Goal: Task Accomplishment & Management: Use online tool/utility

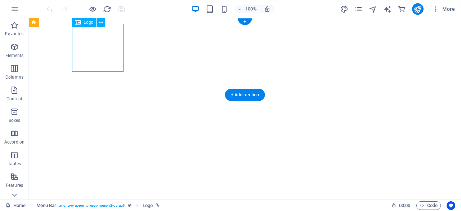
select select "px"
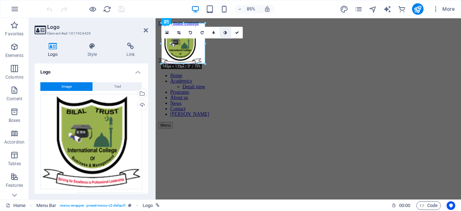
click at [226, 33] on icon at bounding box center [224, 33] width 3 height 4
click at [227, 33] on link at bounding box center [226, 33] width 12 height 12
click at [215, 31] on link at bounding box center [214, 33] width 12 height 12
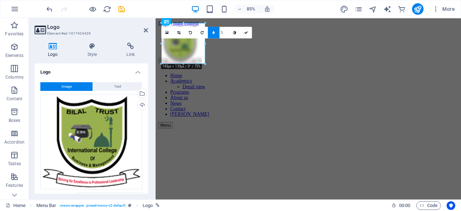
type input "6"
type input "7"
type input "8"
type input "9"
type input "10"
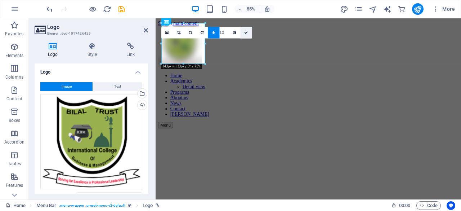
click at [247, 32] on icon at bounding box center [246, 33] width 4 height 4
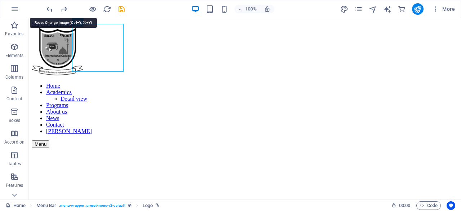
click at [63, 11] on icon "redo" at bounding box center [64, 9] width 8 height 8
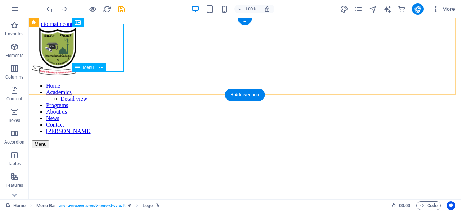
click at [109, 82] on nav "Home Academics Detail view Programs About us News Contact [PERSON_NAME]" at bounding box center [245, 108] width 426 height 52
select select
select select "1"
select select
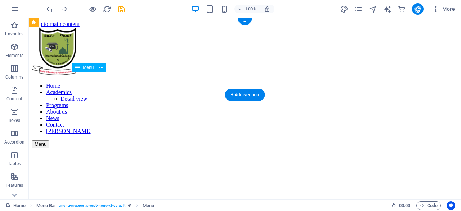
select select "2"
select select
select select "3"
select select
select select "4"
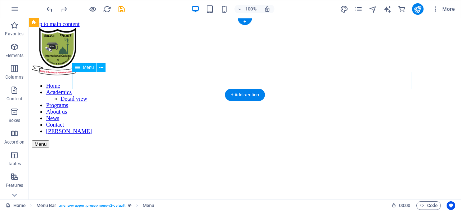
select select
select select "5"
select select
select select "6"
select select
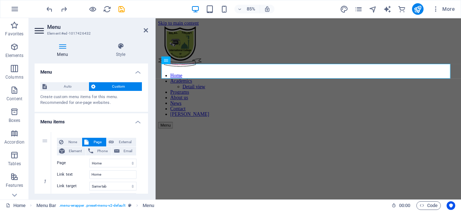
click at [117, 85] on span "Custom" at bounding box center [119, 86] width 42 height 9
click at [73, 86] on span "Auto" at bounding box center [67, 86] width 37 height 9
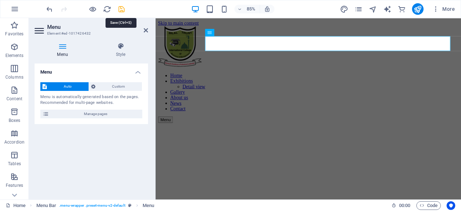
click at [119, 9] on icon "save" at bounding box center [121, 9] width 8 height 8
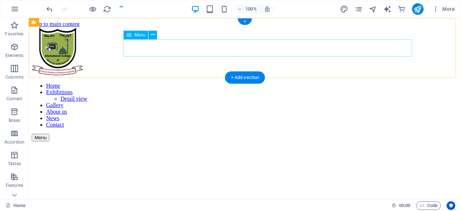
click at [141, 82] on nav "Home Exhibitions Detail view Gallery About us News Contact" at bounding box center [245, 104] width 426 height 45
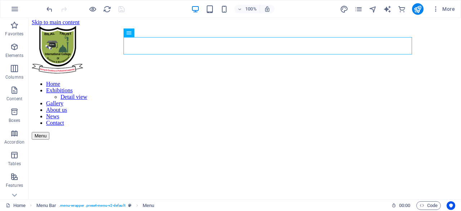
scroll to position [27, 0]
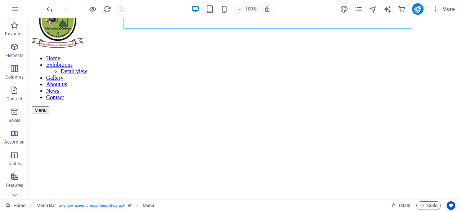
click at [331, 114] on figure at bounding box center [245, 114] width 426 height 0
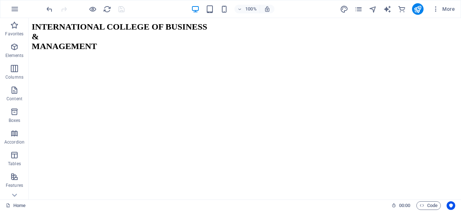
scroll to position [781, 0]
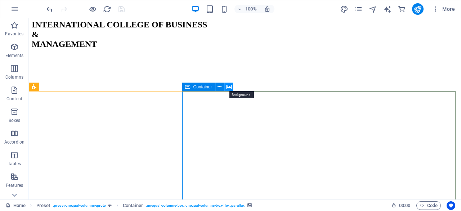
click at [227, 87] on icon at bounding box center [228, 87] width 5 height 8
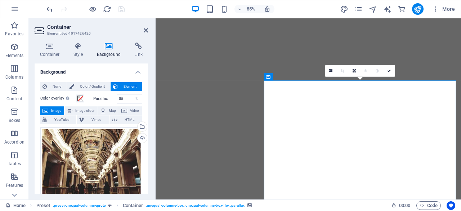
scroll to position [715, 0]
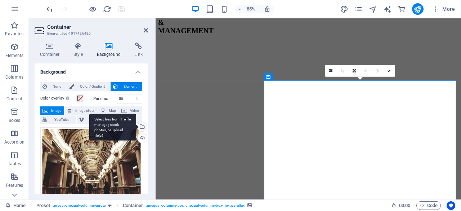
click at [140, 125] on div "Select files from the file manager, stock photos, or upload file(s)" at bounding box center [141, 127] width 11 height 11
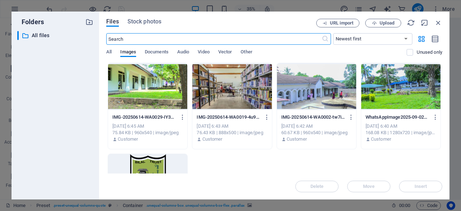
scroll to position [723, 0]
click at [386, 22] on span "Upload" at bounding box center [386, 23] width 15 height 4
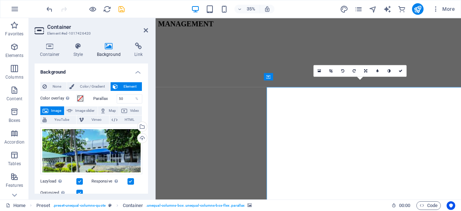
scroll to position [715, 0]
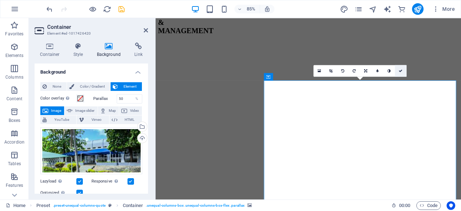
click at [400, 72] on icon at bounding box center [400, 71] width 4 height 4
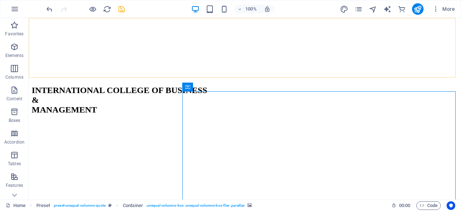
scroll to position [781, 0]
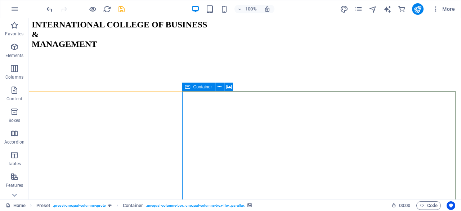
click at [190, 87] on div "Container" at bounding box center [198, 86] width 32 height 9
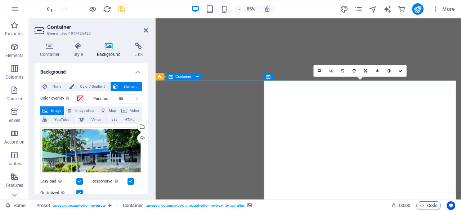
scroll to position [715, 0]
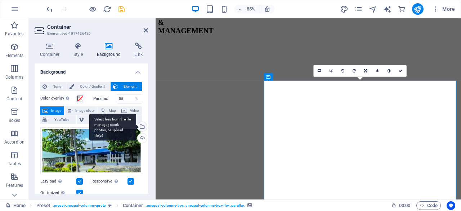
click at [143, 127] on div "Select files from the file manager, stock photos, or upload file(s)" at bounding box center [141, 127] width 11 height 11
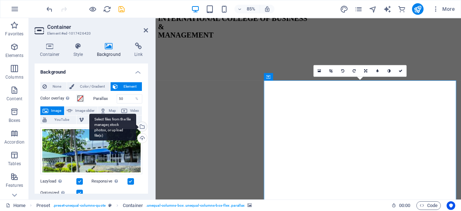
scroll to position [723, 0]
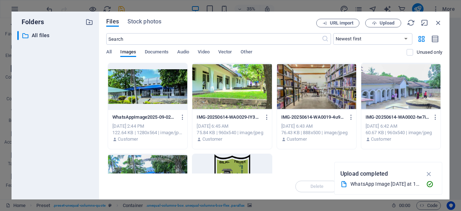
drag, startPoint x: 440, startPoint y: 127, endPoint x: 443, endPoint y: 144, distance: 18.0
click at [443, 144] on div "Files Stock photos URL import Upload ​ Newest first Oldest first Name (A-Z) Nam…" at bounding box center [274, 105] width 350 height 187
click at [387, 24] on span "Upload" at bounding box center [386, 23] width 15 height 4
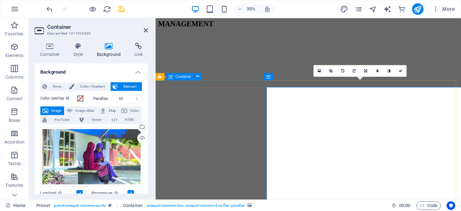
scroll to position [715, 0]
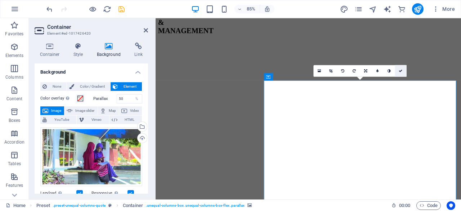
click at [402, 72] on link at bounding box center [400, 71] width 12 height 12
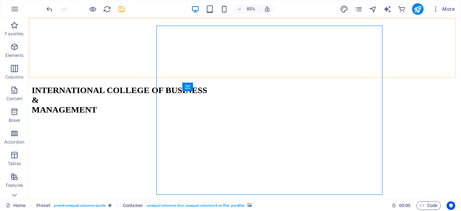
scroll to position [781, 0]
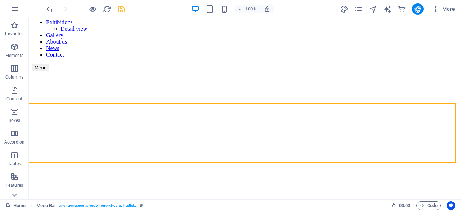
scroll to position [0, 0]
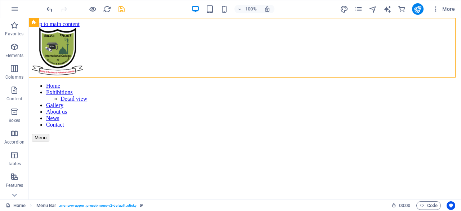
click at [279, 141] on figure at bounding box center [245, 141] width 426 height 0
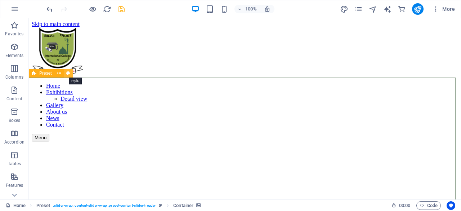
click at [68, 74] on icon at bounding box center [68, 73] width 4 height 8
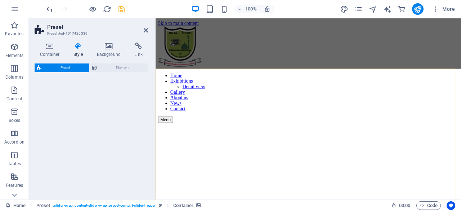
select select "px"
select select "rem"
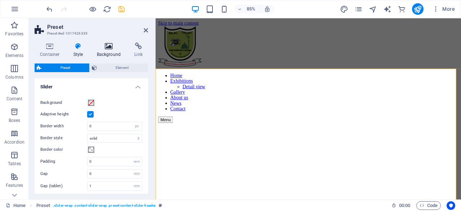
click at [105, 51] on h4 "Background" at bounding box center [110, 49] width 38 height 15
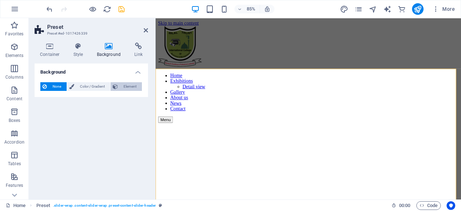
click at [125, 87] on span "Element" at bounding box center [130, 86] width 20 height 9
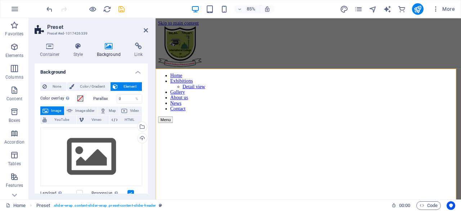
click at [125, 84] on span "Element" at bounding box center [130, 86] width 20 height 9
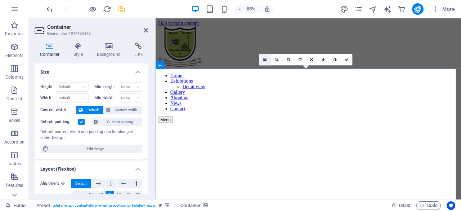
click at [266, 59] on icon at bounding box center [264, 59] width 3 height 4
click at [266, 59] on body "[DOMAIN_NAME] Home Favorites Elements Columns Content Boxes Accordion Tables Fe…" at bounding box center [230, 105] width 461 height 211
select select "px"
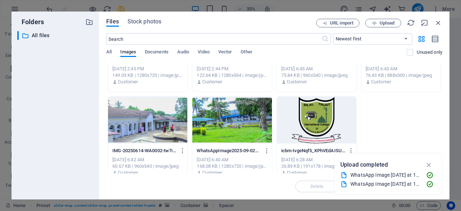
scroll to position [56, 0]
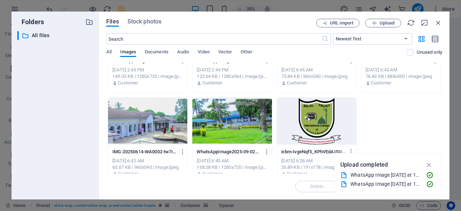
drag, startPoint x: 442, startPoint y: 149, endPoint x: 433, endPoint y: 101, distance: 49.1
click at [433, 101] on div "Files Stock photos URL import Upload ​ Newest first Oldest first Name (A-Z) Nam…" at bounding box center [274, 105] width 350 height 187
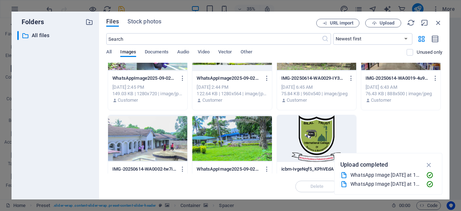
scroll to position [0, 0]
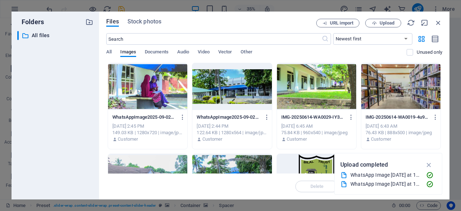
click at [213, 28] on div "Files Stock photos URL import Upload ​ Newest first Oldest first Name (A-Z) Nam…" at bounding box center [274, 105] width 336 height 173
click at [381, 21] on span "Upload" at bounding box center [386, 23] width 15 height 4
click at [384, 22] on span "Upload" at bounding box center [386, 23] width 15 height 4
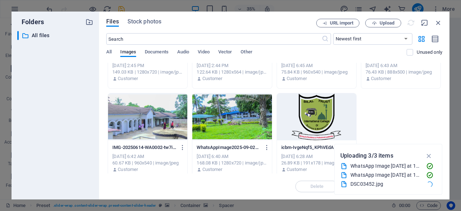
scroll to position [66, 0]
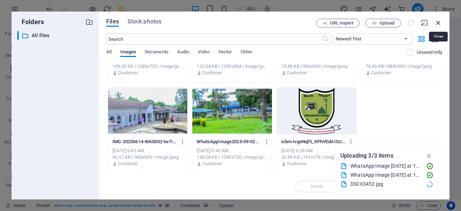
click at [438, 24] on icon "button" at bounding box center [438, 23] width 8 height 8
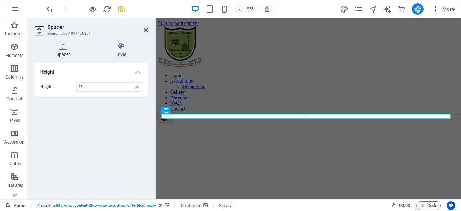
click at [94, 151] on div "Height Height 15 px rem vh vw" at bounding box center [91, 128] width 113 height 130
click at [147, 31] on icon at bounding box center [146, 30] width 4 height 6
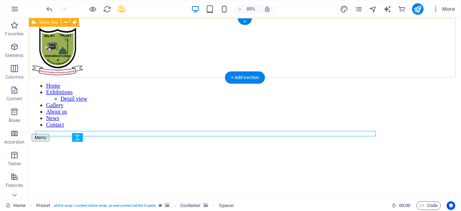
click at [147, 31] on div "Home Exhibitions Detail view Gallery About us News Contact Menu" at bounding box center [245, 84] width 426 height 114
select select "header"
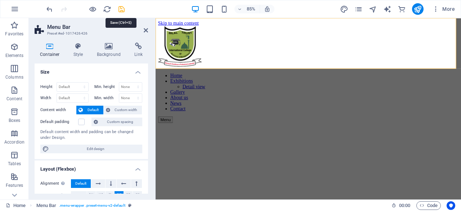
click at [121, 10] on icon "save" at bounding box center [121, 9] width 8 height 8
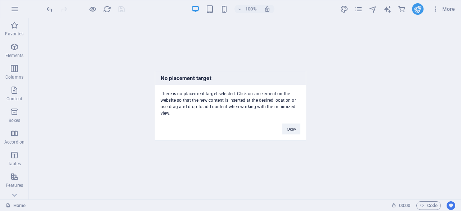
scroll to position [867, 0]
drag, startPoint x: 458, startPoint y: 32, endPoint x: 489, endPoint y: 149, distance: 120.5
click at [289, 131] on button "Okay" at bounding box center [291, 128] width 18 height 11
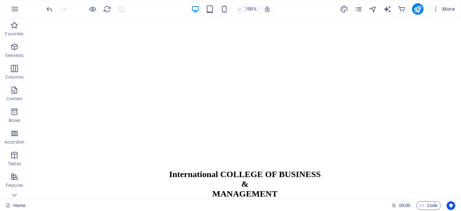
scroll to position [926, 0]
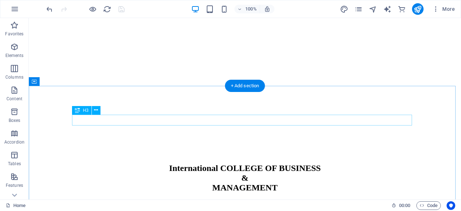
click at [96, 110] on icon at bounding box center [96, 110] width 4 height 8
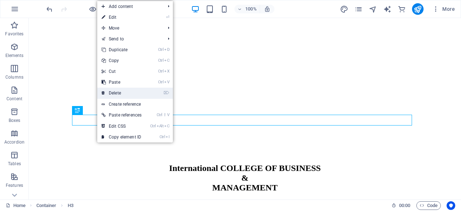
click at [117, 91] on link "⌦ Delete" at bounding box center [121, 92] width 49 height 11
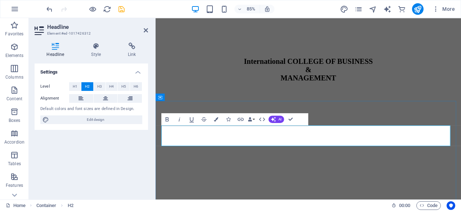
scroll to position [860, 0]
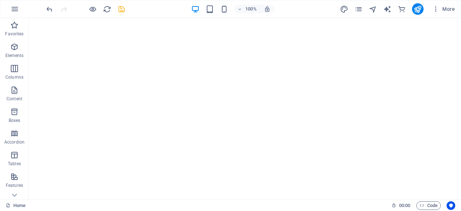
scroll to position [383, 0]
click at [120, 13] on icon "save" at bounding box center [121, 9] width 8 height 8
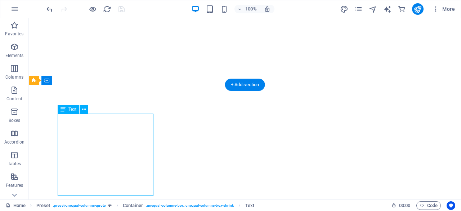
drag, startPoint x: 101, startPoint y: 137, endPoint x: 130, endPoint y: 154, distance: 33.8
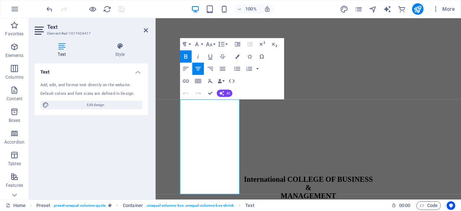
scroll to position [722, 0]
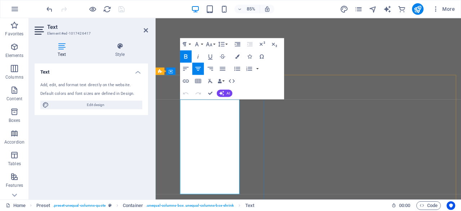
drag, startPoint x: 206, startPoint y: 119, endPoint x: 241, endPoint y: 204, distance: 91.8
drag, startPoint x: 205, startPoint y: 121, endPoint x: 244, endPoint y: 207, distance: 94.4
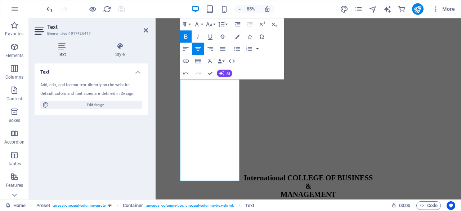
scroll to position [796, 0]
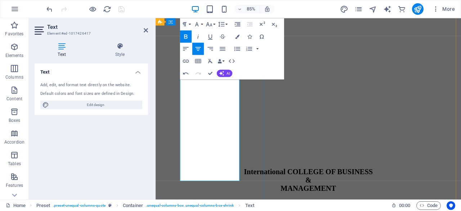
drag, startPoint x: 225, startPoint y: 119, endPoint x: 228, endPoint y: 191, distance: 72.1
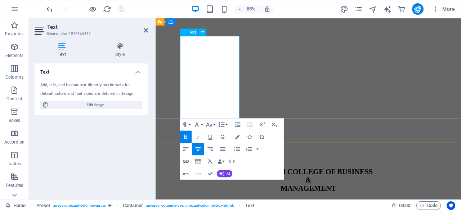
drag, startPoint x: 196, startPoint y: 131, endPoint x: 247, endPoint y: 132, distance: 50.8
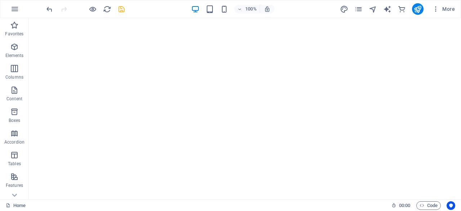
scroll to position [0, 0]
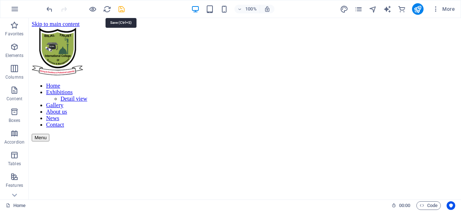
click at [122, 9] on icon "save" at bounding box center [121, 9] width 8 height 8
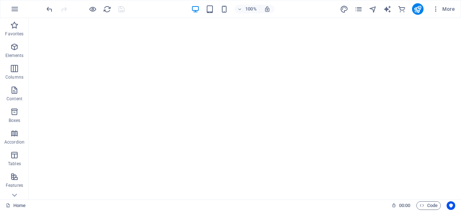
scroll to position [575, 0]
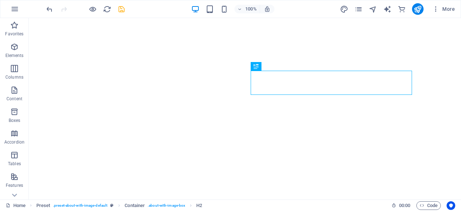
scroll to position [681, 0]
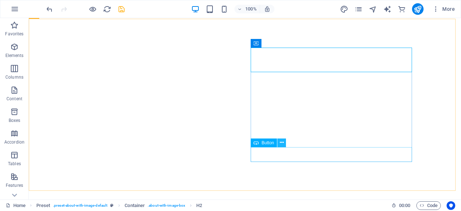
click at [283, 144] on icon at bounding box center [282, 143] width 4 height 8
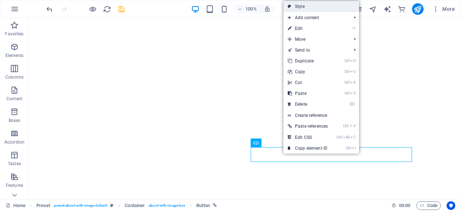
click at [302, 5] on link "Style" at bounding box center [321, 6] width 76 height 11
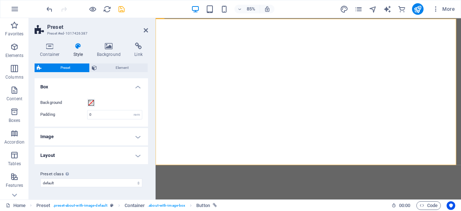
scroll to position [616, 0]
click at [93, 103] on span at bounding box center [91, 103] width 6 height 6
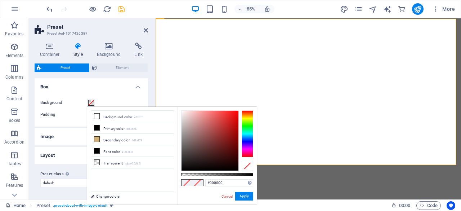
click at [248, 129] on div at bounding box center [247, 133] width 12 height 47
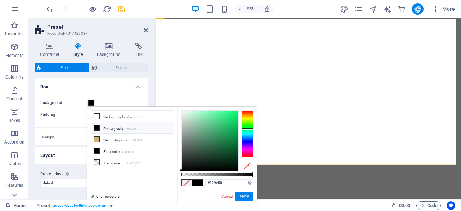
click at [226, 133] on div at bounding box center [209, 140] width 57 height 60
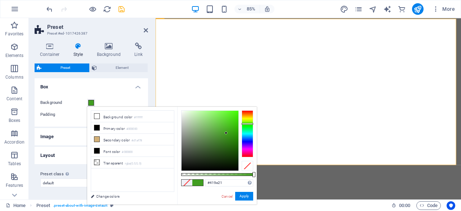
click at [246, 123] on div at bounding box center [247, 133] width 12 height 47
click at [230, 130] on div at bounding box center [209, 140] width 57 height 60
click at [228, 120] on div at bounding box center [209, 140] width 57 height 60
type input "#b1f29b"
click at [202, 113] on div at bounding box center [209, 140] width 57 height 60
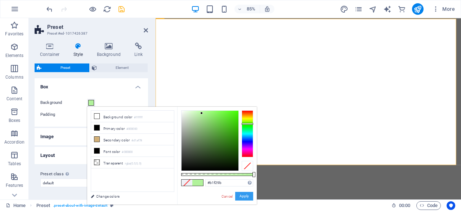
drag, startPoint x: 241, startPoint y: 195, endPoint x: 101, endPoint y: 207, distance: 140.9
click at [241, 195] on button "Apply" at bounding box center [244, 195] width 18 height 9
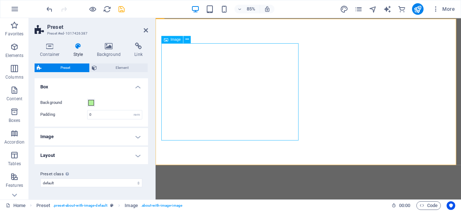
select select "%"
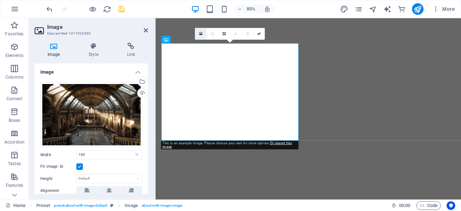
click at [204, 33] on link at bounding box center [201, 34] width 12 height 12
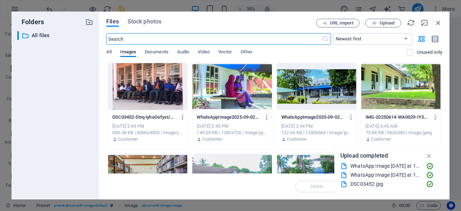
scroll to position [66, 0]
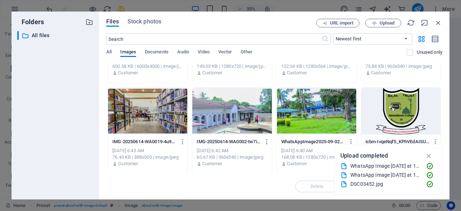
click at [163, 116] on div at bounding box center [147, 110] width 79 height 47
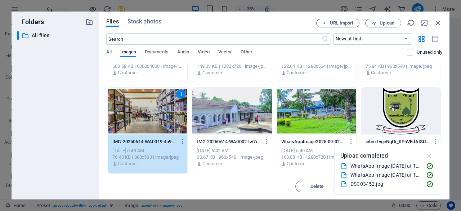
click at [430, 157] on icon "button" at bounding box center [429, 156] width 8 height 8
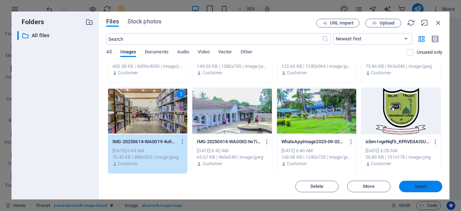
click at [415, 188] on span "Insert" at bounding box center [420, 186] width 13 height 4
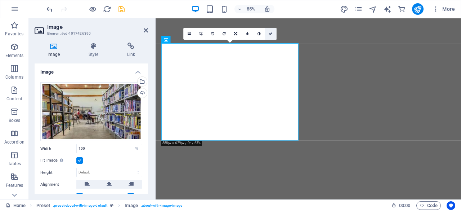
click at [271, 34] on icon at bounding box center [270, 34] width 4 height 4
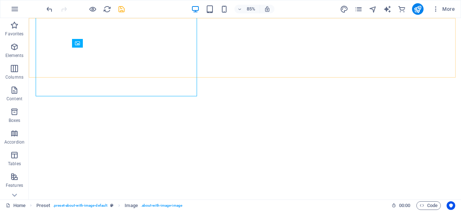
scroll to position [681, 0]
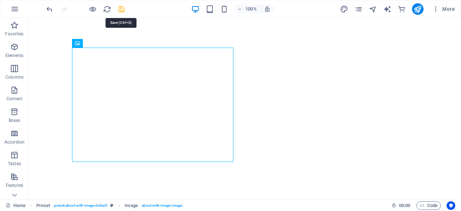
click at [120, 10] on icon "save" at bounding box center [121, 9] width 8 height 8
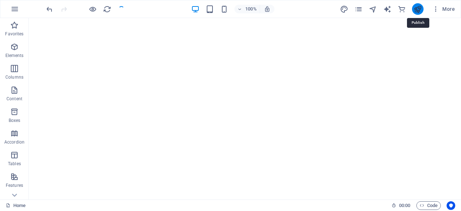
click at [418, 9] on icon "publish" at bounding box center [417, 9] width 8 height 8
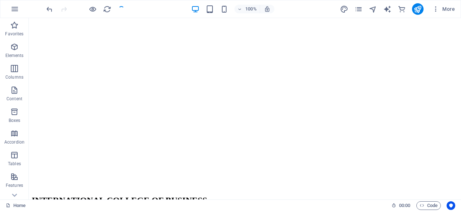
scroll to position [1275, 0]
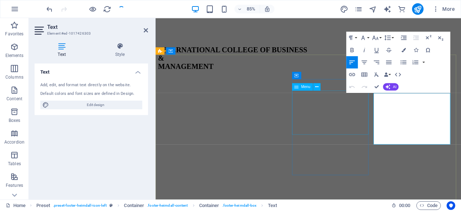
scroll to position [1211, 0]
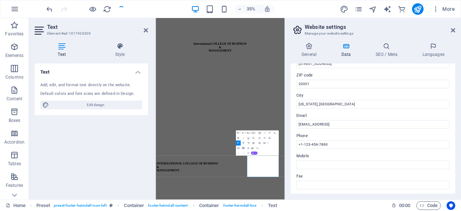
scroll to position [99, 0]
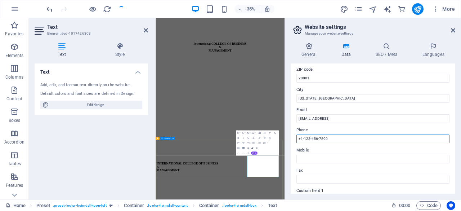
drag, startPoint x: 483, startPoint y: 157, endPoint x: 516, endPoint y: 369, distance: 214.4
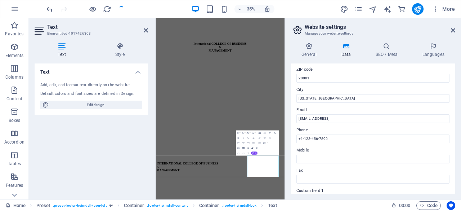
drag, startPoint x: 516, startPoint y: 369, endPoint x: 459, endPoint y: 156, distance: 220.1
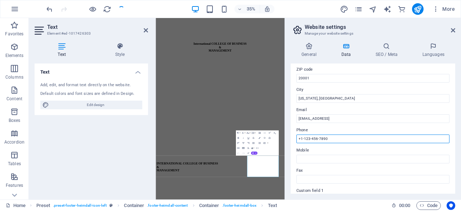
click at [307, 138] on input "+1-123-456-7890" at bounding box center [372, 138] width 153 height 9
paste input "0999934772/088834772"
type input "0999934772/088834772"
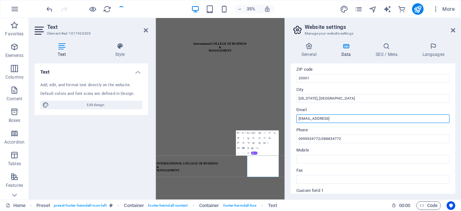
drag, startPoint x: 384, startPoint y: 119, endPoint x: 294, endPoint y: 118, distance: 90.7
click at [294, 118] on div "Contact data for this website. This can be used everywhere on the website and w…" at bounding box center [372, 128] width 164 height 130
type input "[EMAIL_ADDRESS][URL][DOMAIN_NAME][EMAIL_ADDRESS][DOMAIN_NAME]"
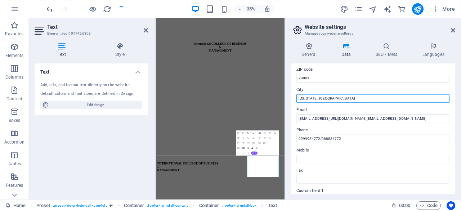
drag, startPoint x: 340, startPoint y: 97, endPoint x: 295, endPoint y: 90, distance: 45.9
click at [295, 90] on div "Contact data for this website. This can be used everywhere on the website and w…" at bounding box center [372, 128] width 164 height 130
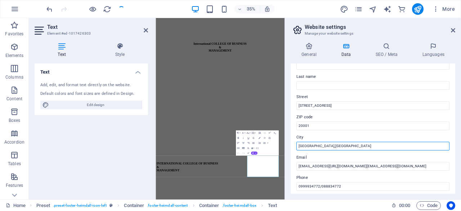
scroll to position [42, 0]
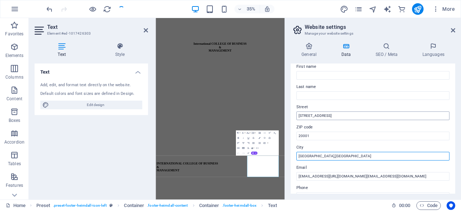
type input "[GEOGRAPHIC_DATA],[GEOGRAPHIC_DATA]"
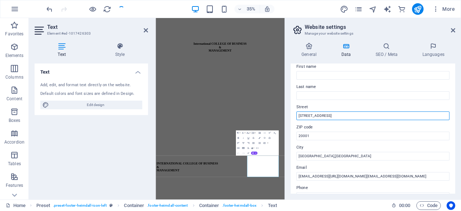
drag, startPoint x: 321, startPoint y: 114, endPoint x: 285, endPoint y: 116, distance: 36.4
click at [285, 116] on aside "Website settings Manage your website settings General Data SEO / Meta Languages…" at bounding box center [372, 108] width 176 height 181
type input "M1 Road"
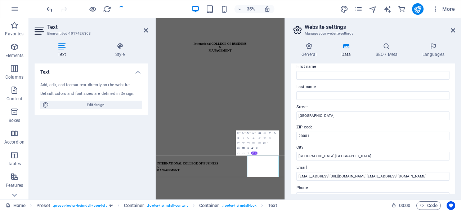
drag, startPoint x: 455, startPoint y: 116, endPoint x: 454, endPoint y: 104, distance: 12.0
click at [454, 104] on div "General Data SEO / Meta Languages Website name icbm.ac.mw Logo Drag files here,…" at bounding box center [373, 118] width 176 height 162
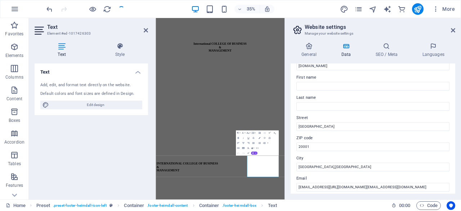
scroll to position [0, 0]
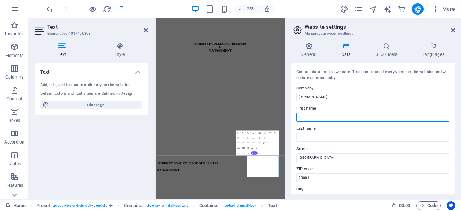
click at [304, 117] on input "First name" at bounding box center [372, 117] width 153 height 9
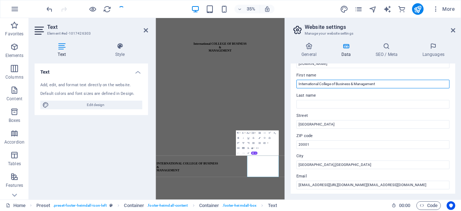
scroll to position [42, 0]
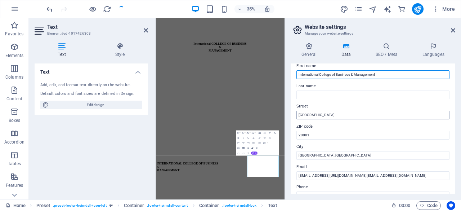
type input "International College of Business & Management"
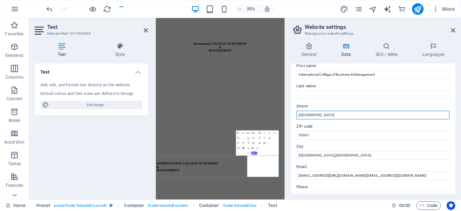
click at [317, 116] on input "M1 Road" at bounding box center [372, 114] width 153 height 9
type input "[GEOGRAPHIC_DATA]"
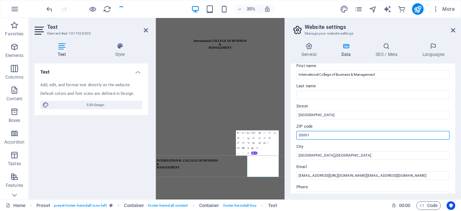
drag, startPoint x: 311, startPoint y: 136, endPoint x: 277, endPoint y: 131, distance: 34.2
click at [277, 131] on div "Home Favorites Elements Columns Content Boxes Accordion Tables Features Images …" at bounding box center [230, 108] width 461 height 181
drag, startPoint x: 311, startPoint y: 133, endPoint x: 296, endPoint y: 132, distance: 14.8
click at [296, 132] on input "20001" at bounding box center [372, 135] width 153 height 9
paste input "312208"
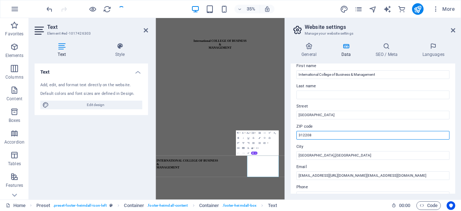
type input "312208"
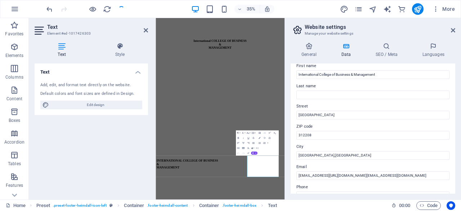
drag, startPoint x: 455, startPoint y: 119, endPoint x: 460, endPoint y: 157, distance: 37.8
click at [460, 157] on div "General Data SEO / Meta Languages Website name icbm.ac.mw Logo Drag files here,…" at bounding box center [373, 118] width 176 height 162
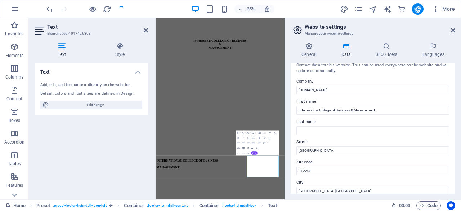
scroll to position [0, 0]
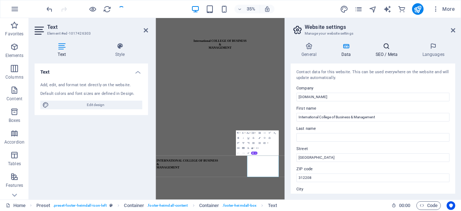
click at [393, 55] on h4 "SEO / Meta" at bounding box center [387, 49] width 47 height 15
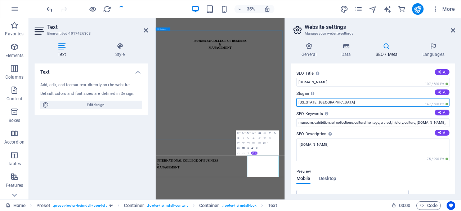
drag, startPoint x: 484, startPoint y: 120, endPoint x: 513, endPoint y: 259, distance: 142.4
drag, startPoint x: 297, startPoint y: 101, endPoint x: 329, endPoint y: 103, distance: 31.3
click at [329, 103] on input "Washington, DC" at bounding box center [372, 102] width 153 height 9
type input "Blantyre Malawi"
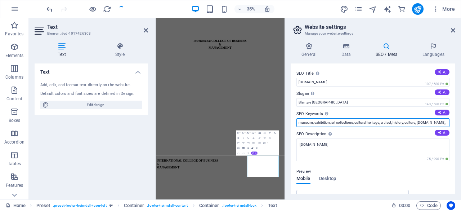
drag, startPoint x: 297, startPoint y: 122, endPoint x: 311, endPoint y: 118, distance: 14.6
click at [311, 118] on input "museum, exhibition, art collections, cultural heritage, artifact, history, cult…" at bounding box center [372, 122] width 153 height 9
drag, startPoint x: 307, startPoint y: 121, endPoint x: 323, endPoint y: 122, distance: 15.9
click at [323, 122] on input "icbm, exhibition, art collections, cultural heritage, artifact, history, cultur…" at bounding box center [372, 122] width 153 height 9
drag, startPoint x: 320, startPoint y: 122, endPoint x: 343, endPoint y: 122, distance: 22.7
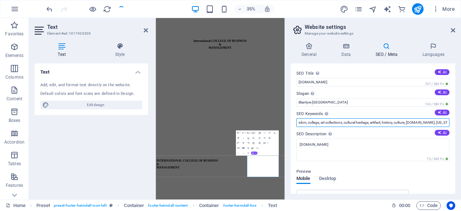
click at [343, 122] on input "icbm, college, art collections, cultural heritage, artifact, history, culture, …" at bounding box center [372, 122] width 153 height 9
drag, startPoint x: 325, startPoint y: 122, endPoint x: 351, endPoint y: 123, distance: 25.9
click at [351, 123] on input "icbm, college,ict, cultural heritage, artifact, history, culture, icbm.ac.mw, W…" at bounding box center [372, 122] width 153 height 9
drag, startPoint x: 346, startPoint y: 123, endPoint x: 358, endPoint y: 123, distance: 11.5
click at [358, 123] on input "icbm, college,ict,public health, artifact, history, culture, icbm.ac.mw, Washin…" at bounding box center [372, 122] width 153 height 9
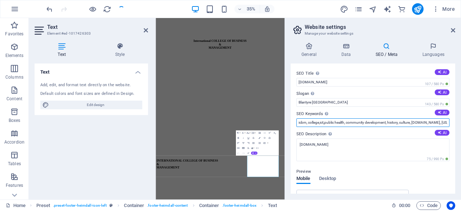
drag, startPoint x: 387, startPoint y: 122, endPoint x: 398, endPoint y: 123, distance: 11.2
click at [398, 123] on input "icbm, college,ict,public health, community development, history, culture, icbm.…" at bounding box center [372, 122] width 153 height 9
click at [439, 123] on input "icbm, college,ict,public health, community development, university, culture, ic…" at bounding box center [372, 122] width 153 height 9
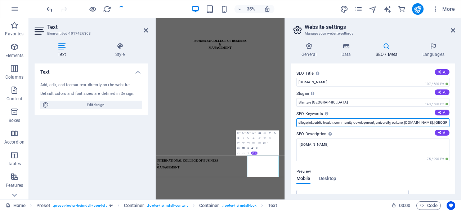
drag, startPoint x: 441, startPoint y: 123, endPoint x: 448, endPoint y: 123, distance: 7.6
click at [448, 123] on div "SEO Title The title of your website - make it something that stands out in sear…" at bounding box center [372, 128] width 164 height 130
type input "icbm, college,ict,public health, community development, university, culture, ic…"
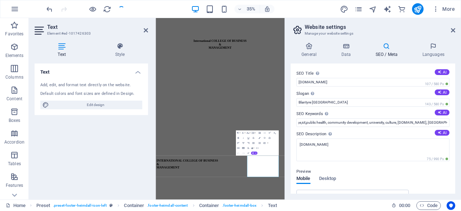
scroll to position [0, 0]
click at [304, 1] on div "35% More" at bounding box center [230, 8] width 460 height 17
click at [417, 10] on icon "publish" at bounding box center [417, 9] width 8 height 8
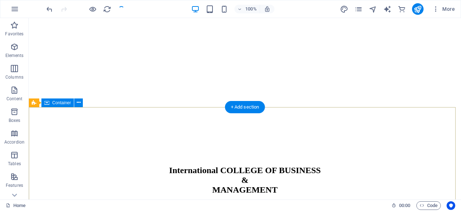
drag, startPoint x: 453, startPoint y: 119, endPoint x: 457, endPoint y: 193, distance: 74.2
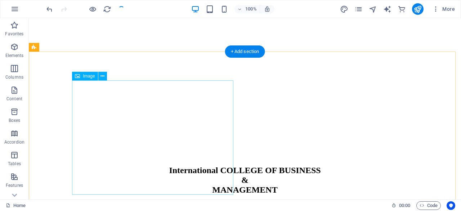
scroll to position [657, 0]
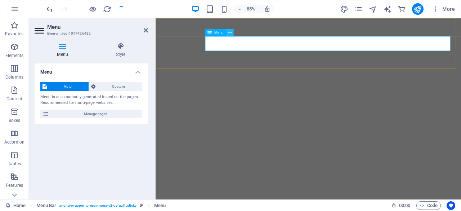
click at [231, 33] on icon at bounding box center [229, 32] width 3 height 6
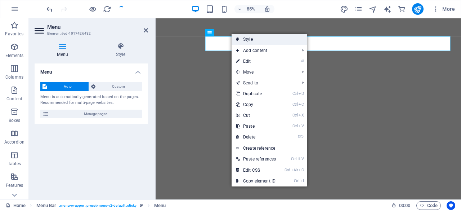
click at [252, 41] on link "Style" at bounding box center [269, 39] width 76 height 11
select select "rem"
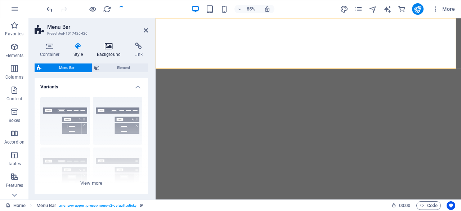
click at [109, 53] on h4 "Background" at bounding box center [110, 49] width 38 height 15
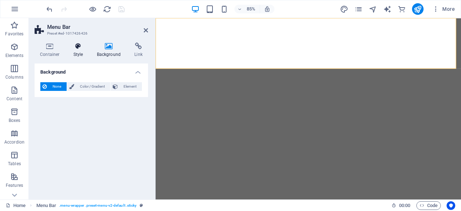
click at [77, 54] on h4 "Style" at bounding box center [79, 49] width 23 height 15
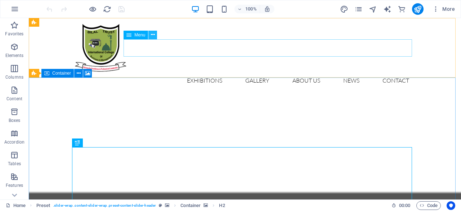
click at [155, 35] on button at bounding box center [152, 35] width 9 height 9
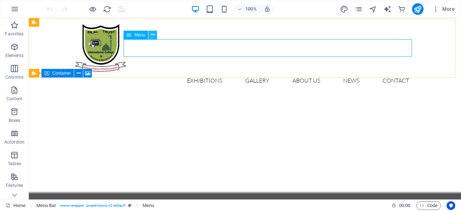
click at [153, 35] on icon at bounding box center [153, 35] width 4 height 8
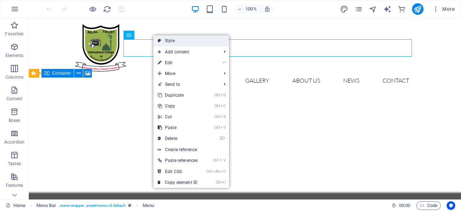
click at [170, 41] on link "Style" at bounding box center [191, 40] width 76 height 11
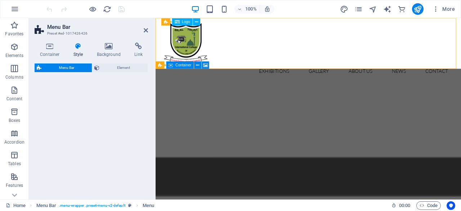
select select "rem"
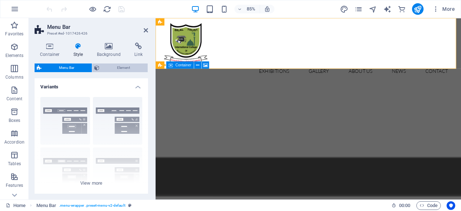
click at [120, 68] on span "Element" at bounding box center [123, 67] width 44 height 9
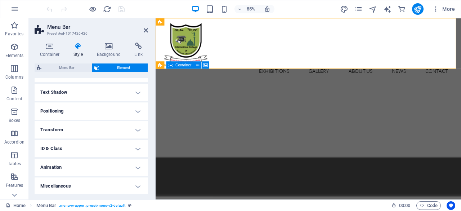
scroll to position [112, 0]
click at [134, 115] on h4 "Positioning" at bounding box center [91, 109] width 113 height 17
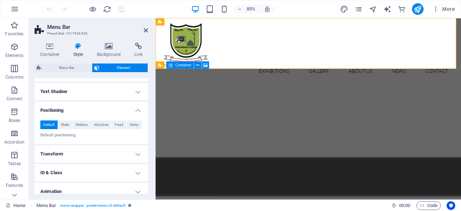
click at [133, 115] on div "Default Static Relative Absolute Fixed Sticky Z-Index Sets the order of the ele…" at bounding box center [91, 129] width 113 height 30
click at [136, 96] on h4 "Text Shadow" at bounding box center [91, 91] width 113 height 17
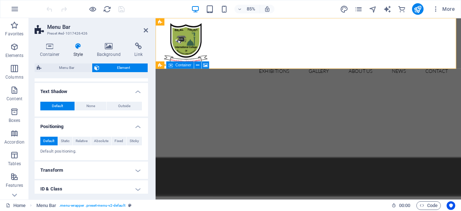
click at [136, 96] on div "Default None Outside Color X offset 0 px rem vh vw Y offset 0 px rem vh vw Blur…" at bounding box center [91, 106] width 113 height 21
click at [92, 103] on span "None" at bounding box center [90, 105] width 9 height 9
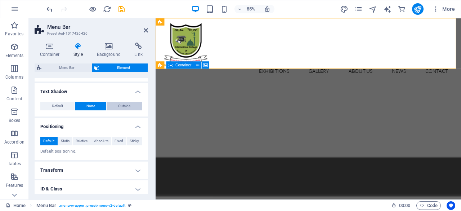
click at [127, 109] on span "Outside" at bounding box center [124, 105] width 12 height 9
type input "2"
type input "4"
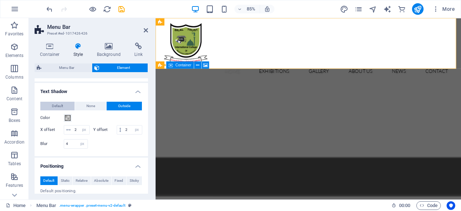
click at [63, 103] on button "Default" at bounding box center [57, 105] width 34 height 9
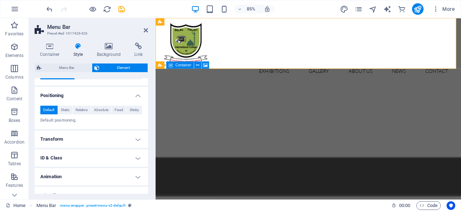
scroll to position [145, 0]
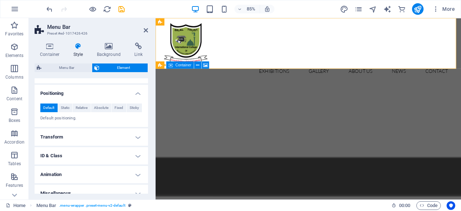
click at [128, 140] on h4 "Transform" at bounding box center [91, 136] width 113 height 17
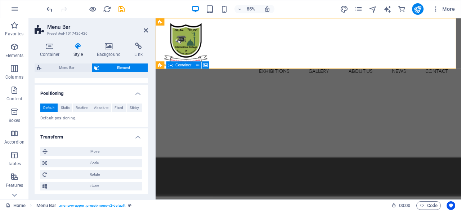
click at [128, 138] on h4 "Transform" at bounding box center [91, 134] width 113 height 13
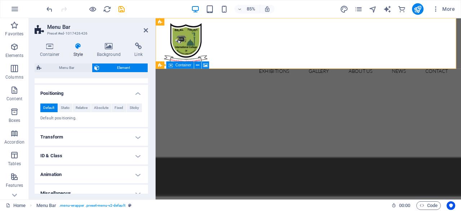
click at [139, 155] on h4 "ID & Class" at bounding box center [91, 155] width 113 height 17
click at [139, 155] on h4 "ID & Class" at bounding box center [91, 153] width 113 height 13
drag, startPoint x: 146, startPoint y: 168, endPoint x: 148, endPoint y: 181, distance: 13.0
click at [148, 181] on div "Layout How this element expands within the layout (Flexbox). Size Default auto …" at bounding box center [91, 135] width 113 height 115
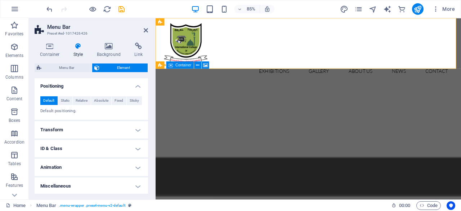
scroll to position [153, 0]
click at [135, 169] on h4 "Animation" at bounding box center [91, 166] width 113 height 17
click at [135, 169] on h4 "Animation" at bounding box center [91, 164] width 113 height 13
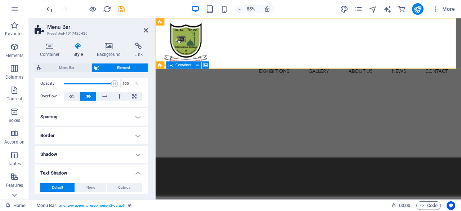
scroll to position [0, 0]
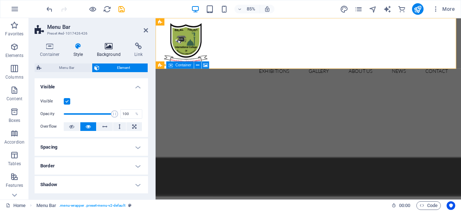
click at [108, 46] on icon at bounding box center [108, 45] width 35 height 7
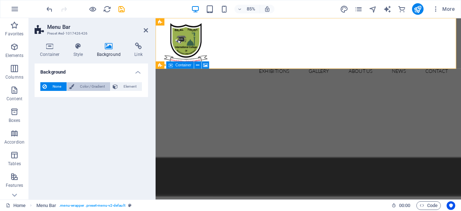
click at [91, 83] on span "Color / Gradient" at bounding box center [92, 86] width 32 height 9
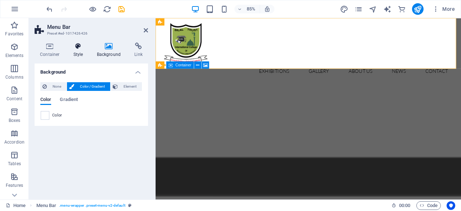
click at [81, 49] on icon at bounding box center [78, 45] width 21 height 7
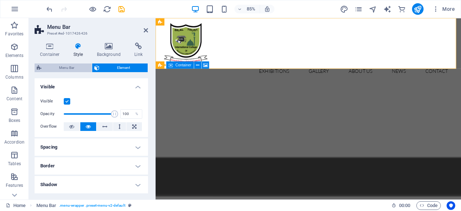
click at [68, 73] on div "Menu Bar Element Layout How this element expands within the layout (Flexbox). S…" at bounding box center [91, 128] width 113 height 130
click at [69, 70] on span "Menu Bar" at bounding box center [67, 67] width 46 height 9
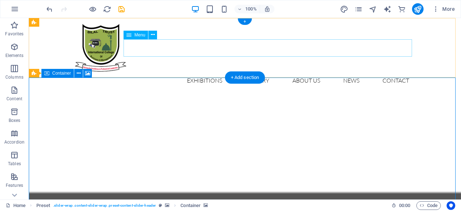
click at [144, 72] on nav "Home Exhibitions Detail view Gallery About us News Contact" at bounding box center [245, 80] width 340 height 17
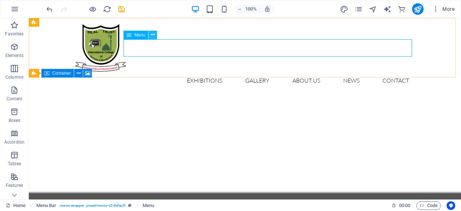
click at [153, 32] on icon at bounding box center [153, 35] width 4 height 8
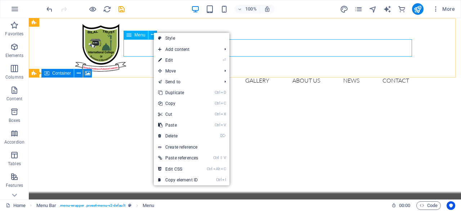
click at [144, 35] on span "Menu" at bounding box center [139, 35] width 11 height 4
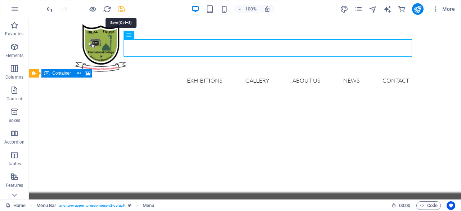
click at [120, 9] on icon "save" at bounding box center [121, 9] width 8 height 8
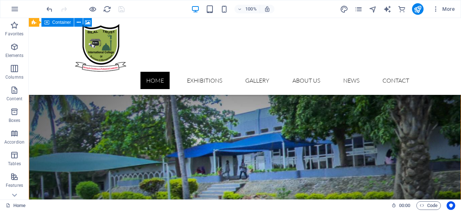
scroll to position [620, 0]
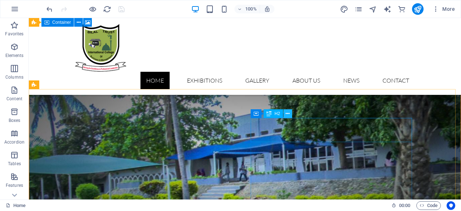
click at [289, 114] on icon at bounding box center [287, 114] width 4 height 8
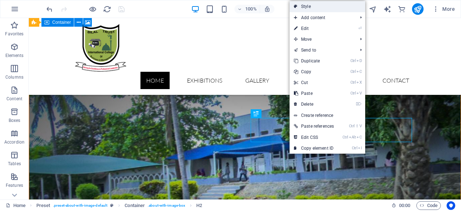
click at [310, 5] on link "Style" at bounding box center [327, 6] width 76 height 11
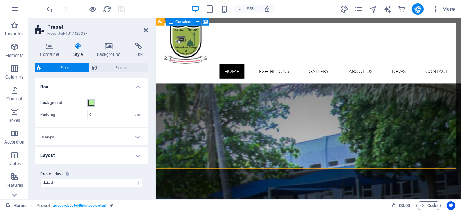
click at [93, 103] on span at bounding box center [91, 103] width 6 height 6
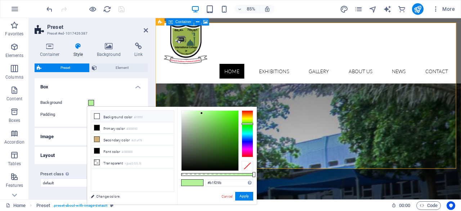
click at [100, 114] on li "Background color #ffffff" at bounding box center [132, 116] width 83 height 12
type input "#ffffff"
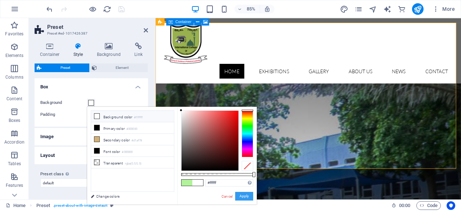
click at [246, 195] on button "Apply" at bounding box center [244, 195] width 18 height 9
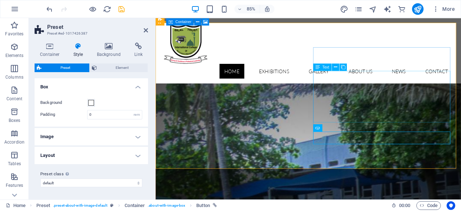
click at [324, 69] on div "Text" at bounding box center [322, 66] width 18 height 7
click at [324, 69] on span "Text" at bounding box center [325, 67] width 7 height 4
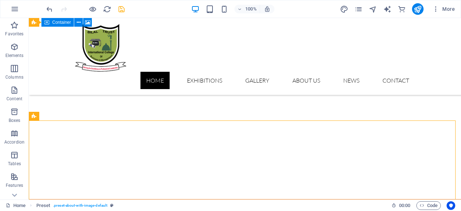
scroll to position [588, 0]
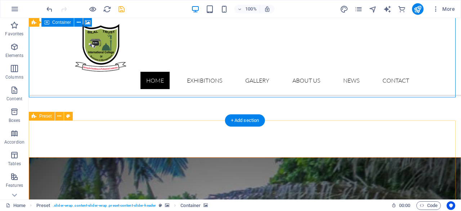
drag, startPoint x: 451, startPoint y: 96, endPoint x: 338, endPoint y: 141, distance: 122.3
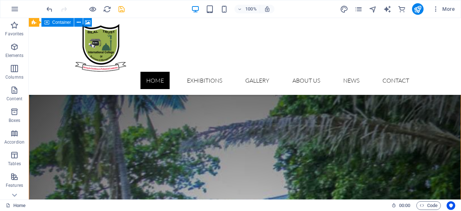
scroll to position [634, 0]
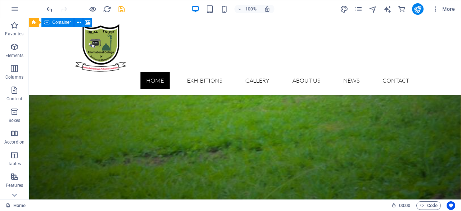
scroll to position [946, 0]
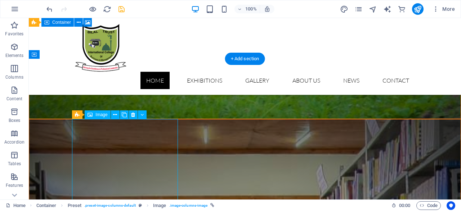
select select "%"
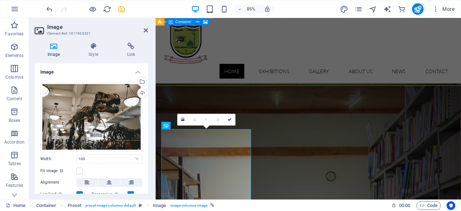
scroll to position [881, 0]
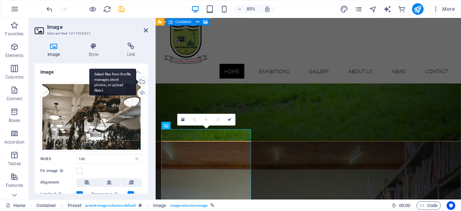
click at [140, 82] on div "Select files from the file manager, stock photos, or upload file(s)" at bounding box center [141, 82] width 11 height 11
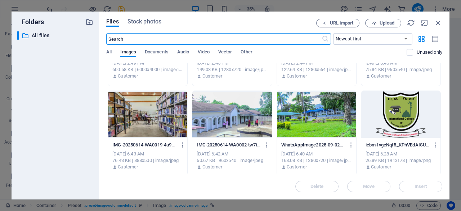
scroll to position [66, 0]
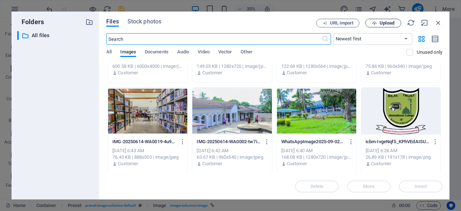
click at [383, 22] on span "Upload" at bounding box center [386, 23] width 15 height 4
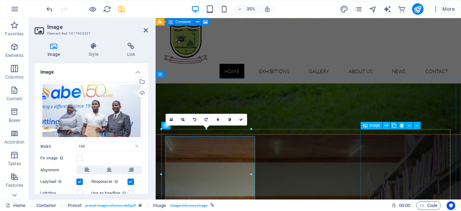
scroll to position [881, 0]
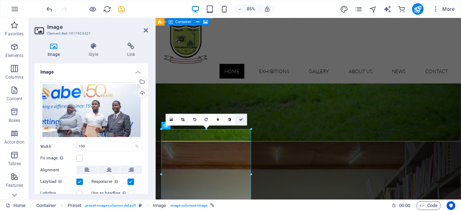
click at [242, 121] on link at bounding box center [241, 119] width 12 height 12
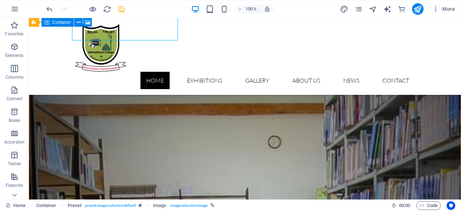
scroll to position [1047, 0]
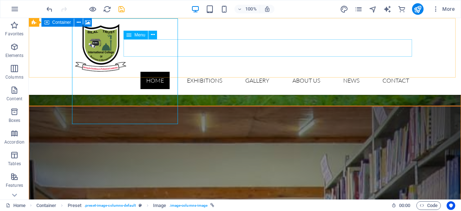
click at [203, 72] on nav "Home Exhibitions Detail view Gallery About us News Contact" at bounding box center [245, 80] width 340 height 17
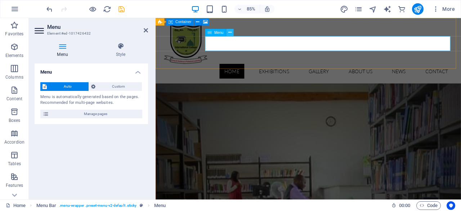
click at [230, 32] on icon at bounding box center [229, 32] width 3 height 6
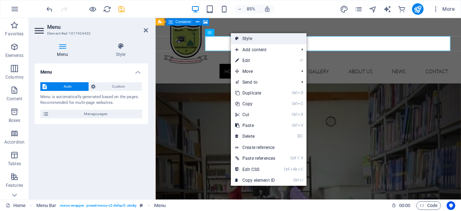
click at [261, 40] on link "Style" at bounding box center [269, 38] width 76 height 11
select select "rem"
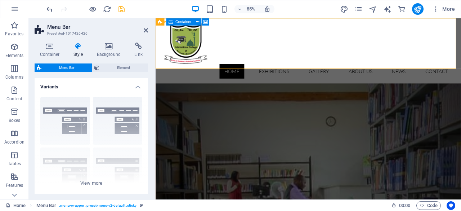
drag, startPoint x: 146, startPoint y: 101, endPoint x: 149, endPoint y: 140, distance: 39.3
click at [150, 148] on div "Container Style Background Link Size Height Default px rem % vh vw Min. height …" at bounding box center [91, 118] width 125 height 162
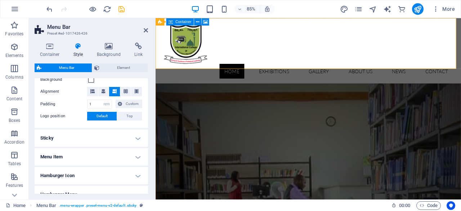
scroll to position [144, 0]
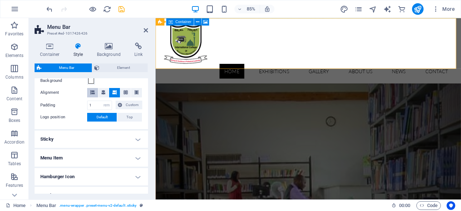
click at [93, 92] on icon at bounding box center [92, 92] width 4 height 4
click at [132, 104] on span "Custom" at bounding box center [132, 104] width 16 height 9
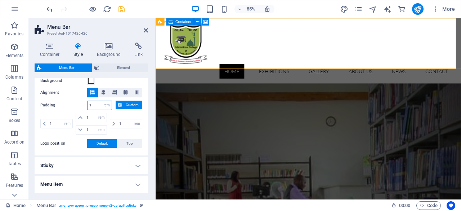
click at [93, 105] on input "1" at bounding box center [99, 105] width 24 height 9
type input "1"
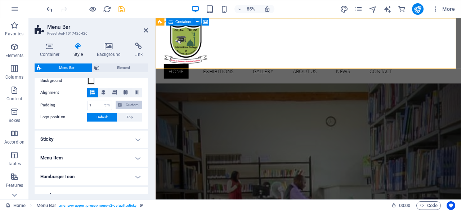
click at [124, 105] on span "Custom" at bounding box center [132, 104] width 16 height 9
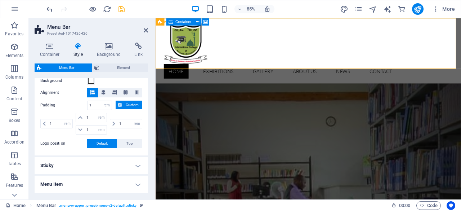
select select
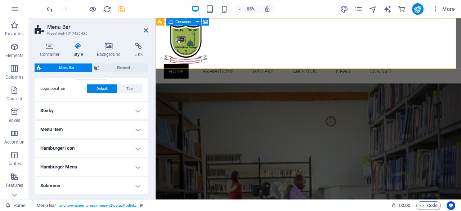
scroll to position [202, 0]
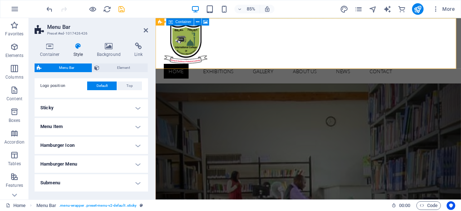
click at [137, 128] on h4 "Menu Item" at bounding box center [91, 126] width 113 height 17
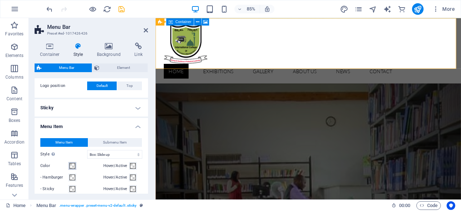
click at [73, 166] on span at bounding box center [72, 166] width 6 height 6
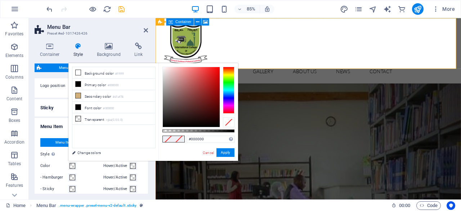
click at [229, 82] on div at bounding box center [229, 90] width 12 height 47
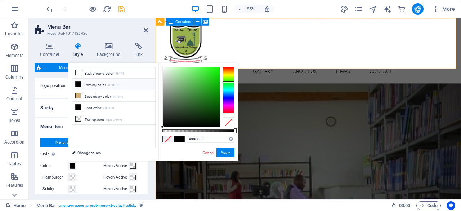
type input "#174115"
click at [200, 111] on div at bounding box center [191, 97] width 57 height 60
click at [223, 152] on button "Apply" at bounding box center [225, 152] width 18 height 9
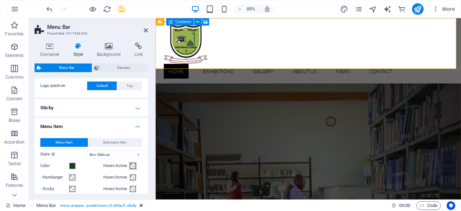
click at [132, 164] on span at bounding box center [133, 166] width 6 height 6
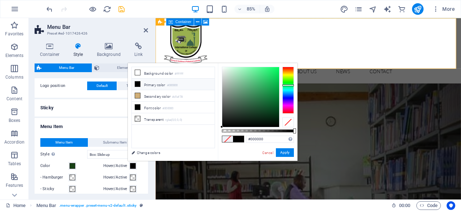
click at [288, 85] on div at bounding box center [288, 90] width 12 height 47
click at [265, 79] on div at bounding box center [250, 97] width 57 height 60
click at [265, 73] on div at bounding box center [250, 97] width 57 height 60
click at [271, 69] on div at bounding box center [250, 97] width 57 height 60
click at [247, 100] on div at bounding box center [250, 97] width 57 height 60
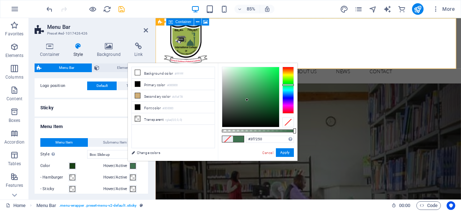
type input "#6e8e78"
click at [234, 93] on div at bounding box center [250, 97] width 57 height 60
click at [279, 152] on button "Apply" at bounding box center [285, 152] width 18 height 9
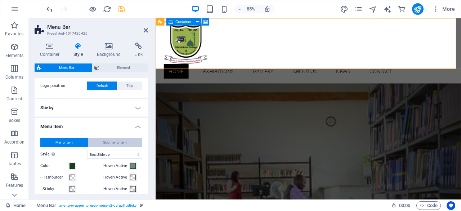
click at [125, 139] on span "Submenu Item" at bounding box center [115, 142] width 24 height 9
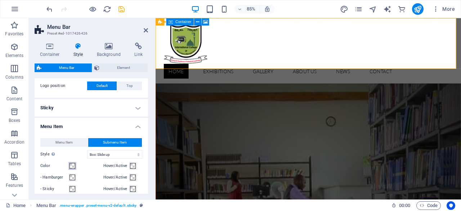
click at [73, 166] on span at bounding box center [72, 166] width 6 height 6
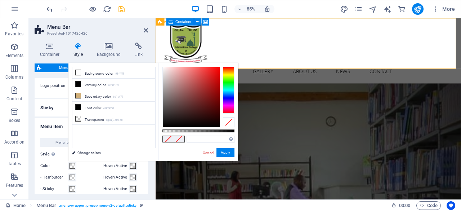
type input "#e62525"
click at [210, 72] on div at bounding box center [191, 97] width 57 height 60
drag, startPoint x: 225, startPoint y: 152, endPoint x: 82, endPoint y: 157, distance: 143.0
click at [225, 152] on button "Apply" at bounding box center [225, 152] width 18 height 9
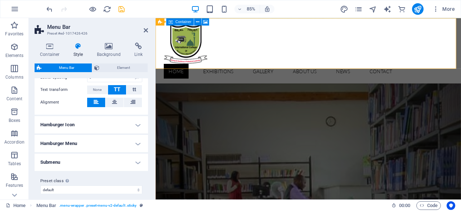
scroll to position [412, 0]
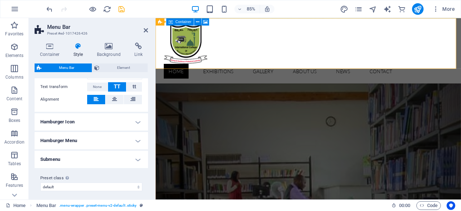
click at [136, 156] on h4 "Submenu" at bounding box center [91, 158] width 113 height 17
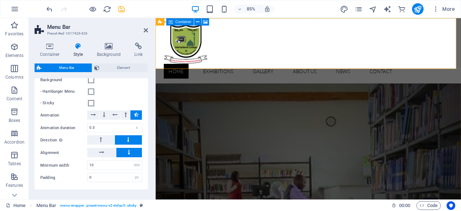
scroll to position [536, 0]
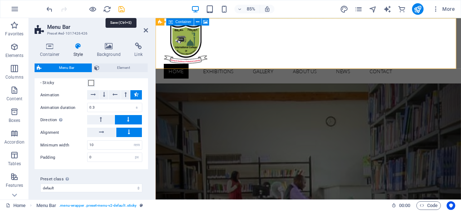
click at [121, 8] on icon "save" at bounding box center [121, 9] width 8 height 8
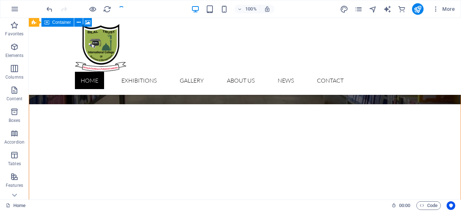
scroll to position [1252, 0]
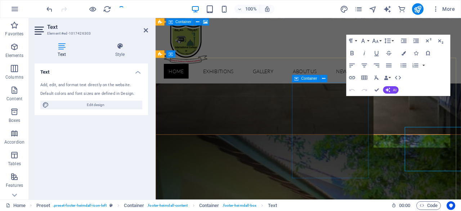
scroll to position [1216, 0]
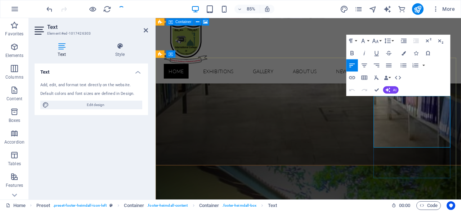
drag, startPoint x: 466, startPoint y: 164, endPoint x: 414, endPoint y: 167, distance: 52.6
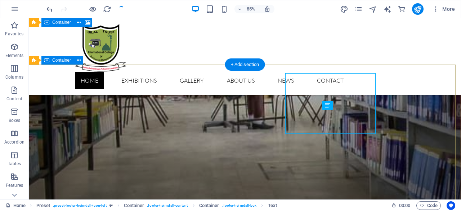
scroll to position [1252, 0]
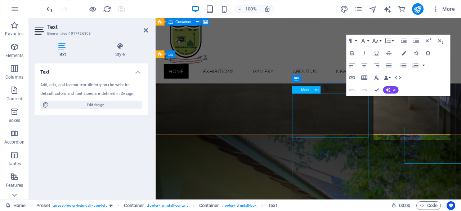
scroll to position [1216, 0]
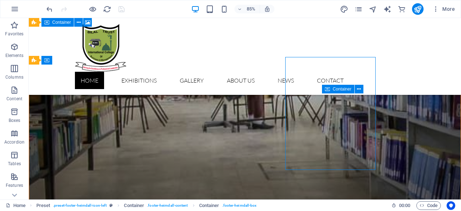
scroll to position [1252, 0]
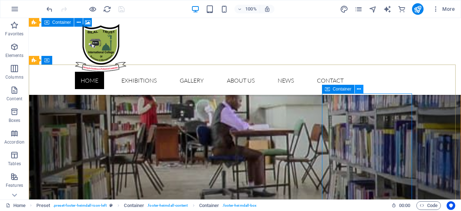
click at [360, 90] on icon at bounding box center [359, 89] width 4 height 8
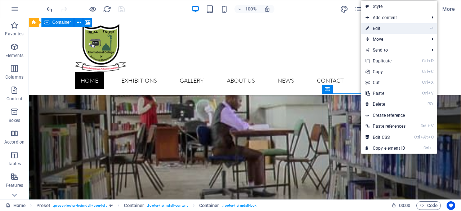
click at [374, 27] on link "⏎ Edit" at bounding box center [385, 28] width 49 height 11
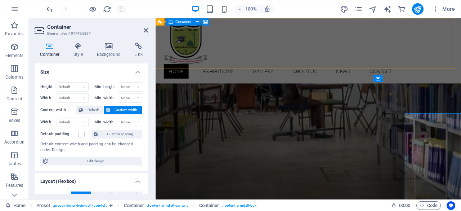
scroll to position [1216, 0]
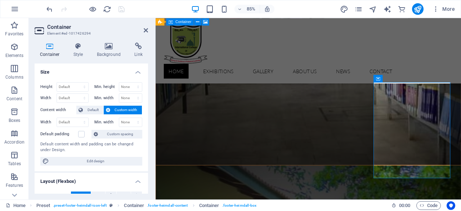
drag, startPoint x: 146, startPoint y: 116, endPoint x: 145, endPoint y: 139, distance: 23.0
click at [145, 139] on div "Height Default px rem % vh vw Min. height None px rem % vh vw Width Default px …" at bounding box center [91, 123] width 113 height 95
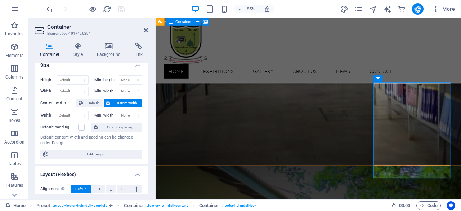
scroll to position [0, 0]
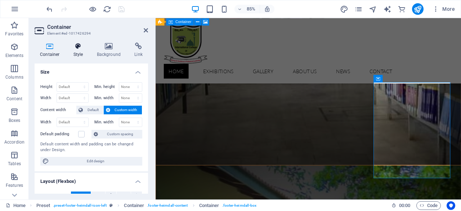
click at [79, 53] on h4 "Style" at bounding box center [79, 49] width 23 height 15
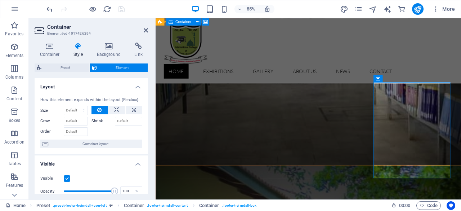
drag, startPoint x: 146, startPoint y: 117, endPoint x: 146, endPoint y: 127, distance: 9.7
click at [146, 128] on div "Layout How this element expands within the layout (Flexbox). Size Default auto …" at bounding box center [91, 135] width 113 height 115
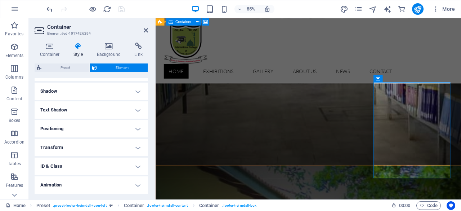
scroll to position [189, 0]
click at [153, 4] on div "85% More" at bounding box center [251, 9] width 412 height 12
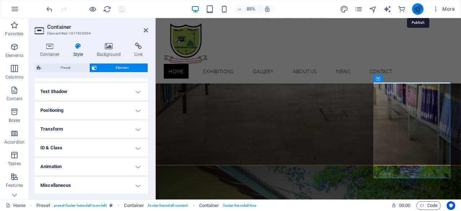
click at [417, 11] on icon "publish" at bounding box center [417, 9] width 8 height 8
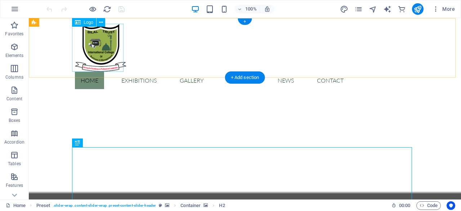
click at [104, 47] on div at bounding box center [245, 48] width 340 height 48
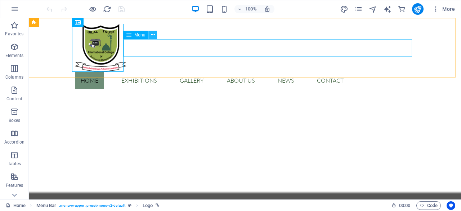
click at [153, 34] on icon at bounding box center [153, 35] width 4 height 8
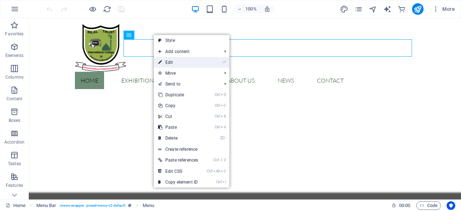
click at [192, 60] on link "⏎ Edit" at bounding box center [178, 62] width 49 height 11
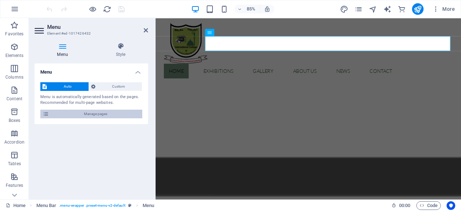
click at [61, 113] on span "Manage pages" at bounding box center [95, 113] width 89 height 9
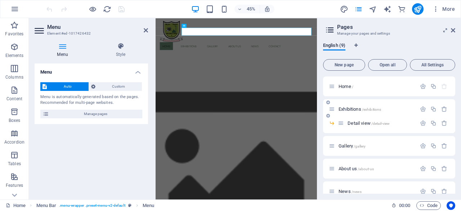
click at [349, 109] on span "Exhibitions /exhibitions" at bounding box center [359, 108] width 42 height 5
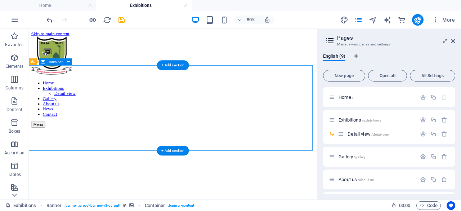
scroll to position [14, 0]
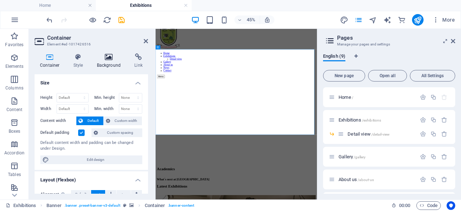
click at [112, 59] on icon at bounding box center [108, 56] width 35 height 7
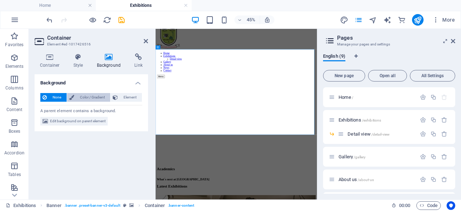
click at [89, 98] on span "Color / Gradient" at bounding box center [92, 97] width 32 height 9
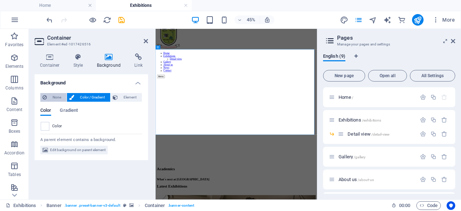
click at [59, 99] on span "None" at bounding box center [56, 97] width 15 height 9
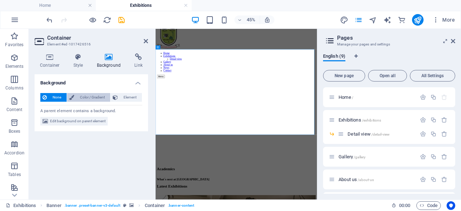
click at [96, 97] on span "Color / Gradient" at bounding box center [92, 97] width 32 height 9
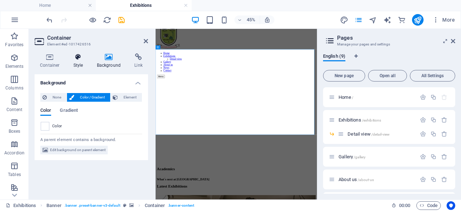
click at [78, 62] on h4 "Style" at bounding box center [79, 60] width 23 height 15
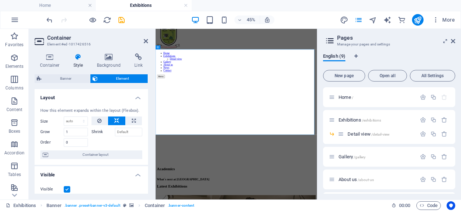
scroll to position [91, 0]
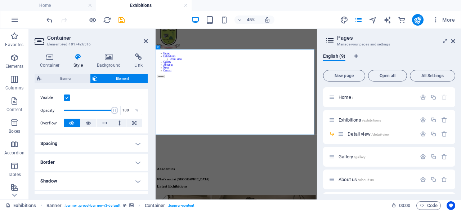
click at [77, 64] on h4 "Style" at bounding box center [79, 60] width 23 height 15
click at [106, 60] on h4 "Background" at bounding box center [110, 60] width 38 height 15
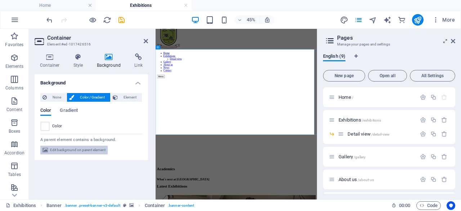
click at [74, 147] on span "Edit background on parent element" at bounding box center [77, 149] width 55 height 9
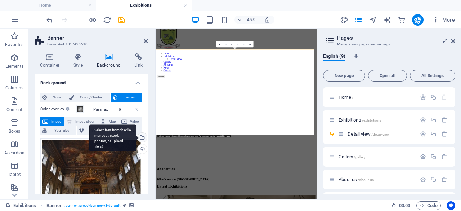
click at [142, 136] on div "Select files from the file manager, stock photos, or upload file(s)" at bounding box center [141, 137] width 11 height 11
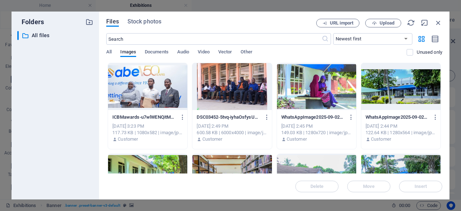
drag, startPoint x: 440, startPoint y: 100, endPoint x: 440, endPoint y: 108, distance: 7.9
click at [440, 108] on div "ICBMawards-u7wlWENQitMTQlH_8-jfeA.jpg ICBMawards-u7wlWENQitMTQlH_8-jfeA.jpg Oct…" at bounding box center [274, 197] width 336 height 268
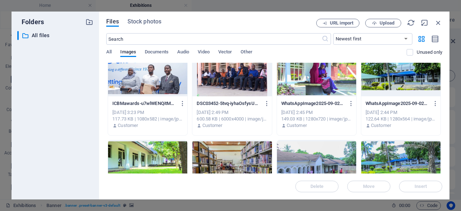
scroll to position [0, 0]
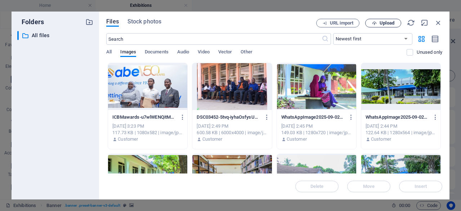
click at [383, 23] on span "Upload" at bounding box center [386, 23] width 15 height 4
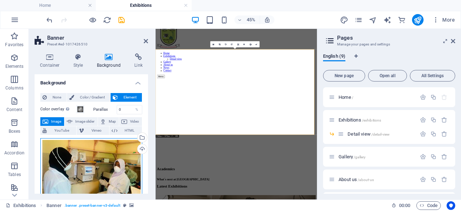
click at [119, 157] on div "Drag files here, click to choose files or select files from Files or our free s…" at bounding box center [91, 167] width 102 height 59
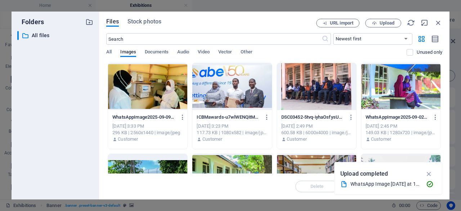
click at [172, 80] on div at bounding box center [147, 86] width 79 height 47
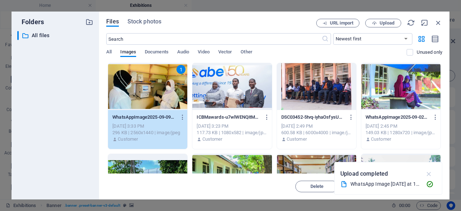
click at [431, 173] on icon "button" at bounding box center [429, 174] width 8 height 8
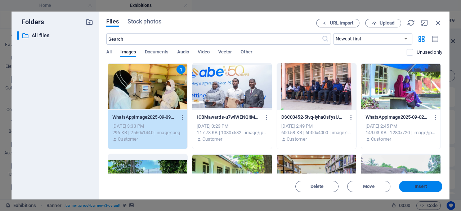
click at [423, 185] on span "Insert" at bounding box center [420, 186] width 13 height 4
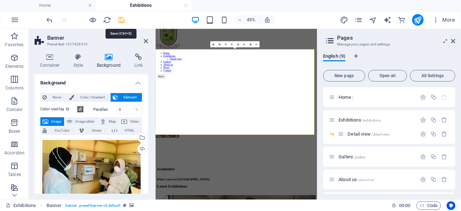
click at [122, 20] on icon "save" at bounding box center [121, 20] width 8 height 8
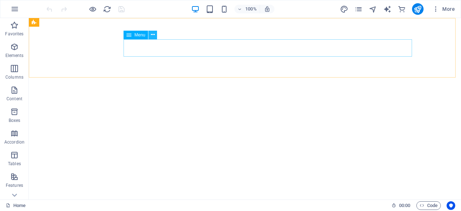
click at [154, 34] on icon at bounding box center [153, 35] width 4 height 8
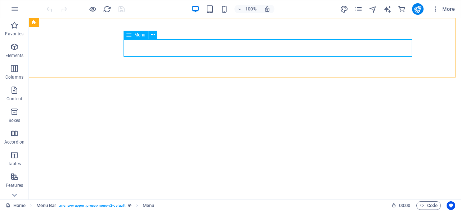
click at [132, 37] on div "Menu" at bounding box center [135, 35] width 24 height 9
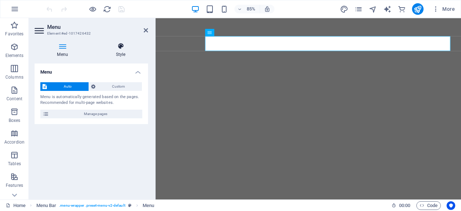
click at [122, 52] on h4 "Style" at bounding box center [120, 49] width 55 height 15
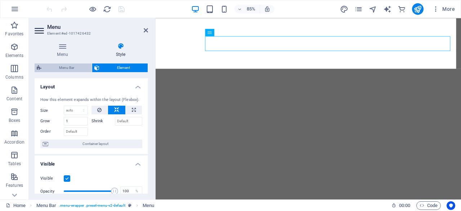
click at [67, 66] on span "Menu Bar" at bounding box center [67, 67] width 46 height 9
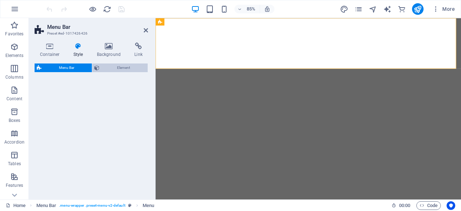
select select "rem"
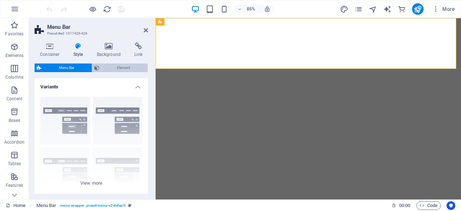
click at [115, 70] on span "Element" at bounding box center [123, 67] width 44 height 9
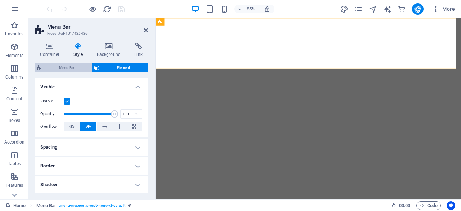
click at [78, 68] on span "Menu Bar" at bounding box center [67, 67] width 46 height 9
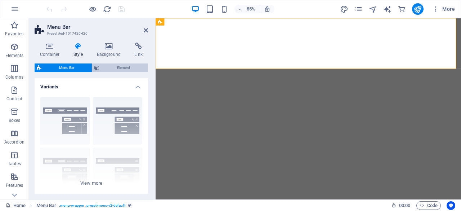
click at [124, 68] on span "Element" at bounding box center [123, 67] width 44 height 9
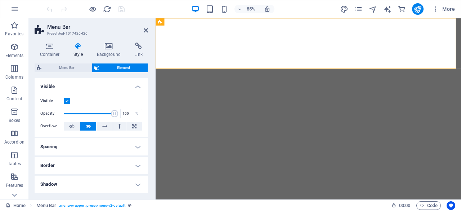
scroll to position [1, 0]
drag, startPoint x: 146, startPoint y: 131, endPoint x: 146, endPoint y: 139, distance: 7.9
click at [146, 139] on div "Layout How this element expands within the layout (Flexbox). Size Default auto …" at bounding box center [91, 135] width 113 height 115
click at [137, 145] on h4 "Spacing" at bounding box center [91, 145] width 113 height 17
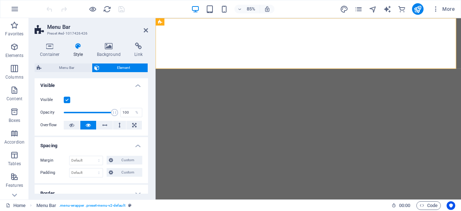
click at [137, 145] on h4 "Spacing" at bounding box center [91, 143] width 113 height 13
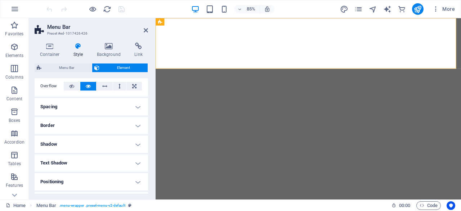
scroll to position [41, 0]
click at [137, 123] on h4 "Border" at bounding box center [91, 124] width 113 height 17
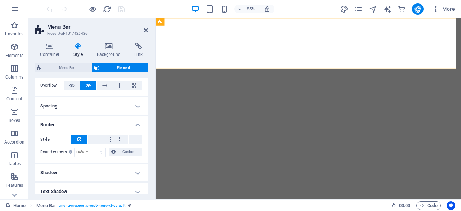
click at [137, 123] on h4 "Border" at bounding box center [91, 122] width 113 height 13
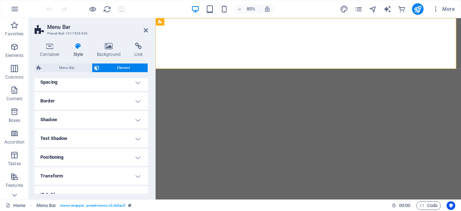
scroll to position [70, 0]
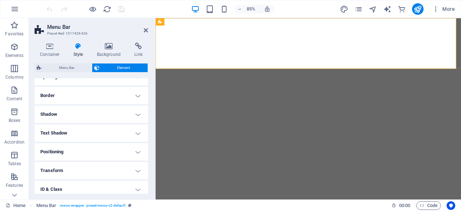
click at [138, 113] on h4 "Shadow" at bounding box center [91, 113] width 113 height 17
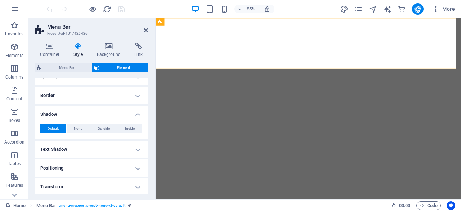
click at [138, 113] on h4 "Shadow" at bounding box center [91, 111] width 113 height 13
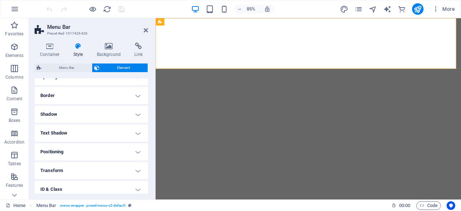
click at [136, 136] on h4 "Text Shadow" at bounding box center [91, 132] width 113 height 17
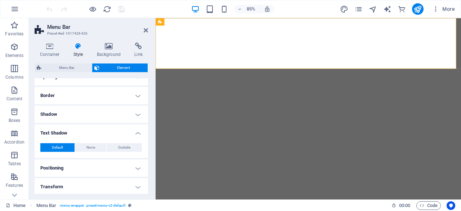
click at [136, 136] on h4 "Text Shadow" at bounding box center [91, 130] width 113 height 13
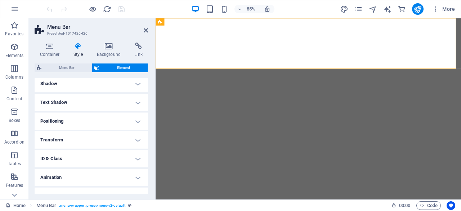
scroll to position [112, 0]
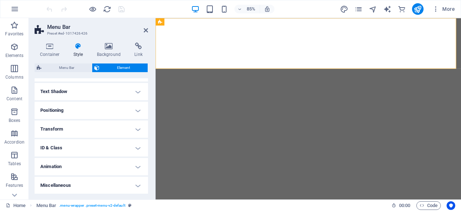
click at [133, 168] on h4 "Animation" at bounding box center [91, 166] width 113 height 17
click at [133, 168] on h4 "Animation" at bounding box center [91, 164] width 113 height 13
click at [139, 130] on h4 "Transform" at bounding box center [91, 128] width 113 height 17
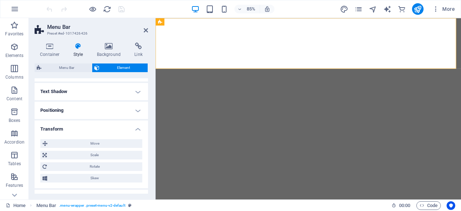
click at [139, 130] on h4 "Transform" at bounding box center [91, 126] width 113 height 13
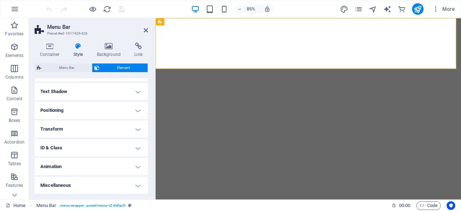
click at [138, 113] on h4 "Positioning" at bounding box center [91, 109] width 113 height 17
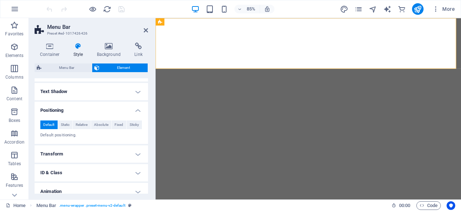
click at [138, 113] on h4 "Positioning" at bounding box center [91, 107] width 113 height 13
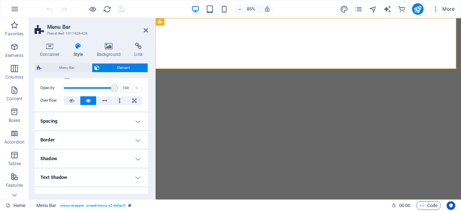
scroll to position [0, 0]
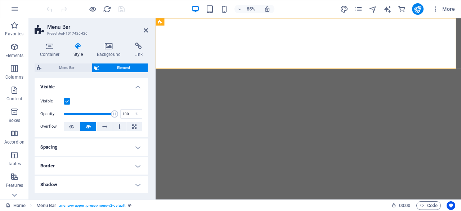
click at [78, 48] on icon at bounding box center [78, 45] width 21 height 7
click at [76, 49] on icon at bounding box center [78, 45] width 21 height 7
click at [44, 48] on icon at bounding box center [50, 45] width 31 height 7
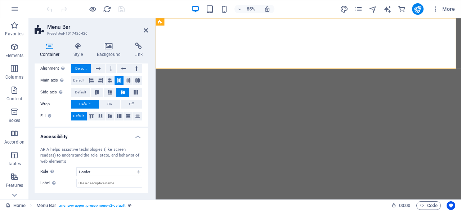
scroll to position [148, 0]
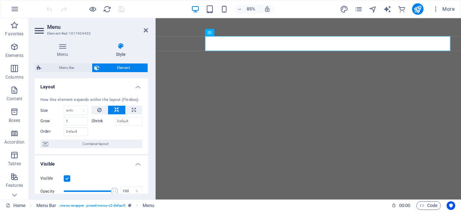
click at [118, 46] on icon at bounding box center [120, 45] width 55 height 7
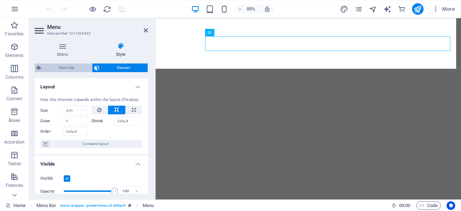
click at [68, 67] on span "Menu Bar" at bounding box center [67, 67] width 46 height 9
select select "rem"
click at [76, 68] on span "Menu Bar" at bounding box center [67, 67] width 46 height 9
select select "rem"
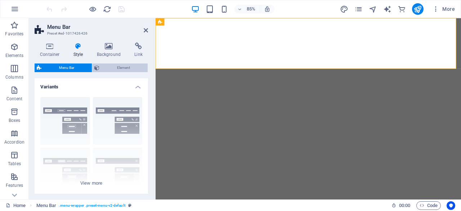
click at [114, 68] on span "Element" at bounding box center [123, 67] width 44 height 9
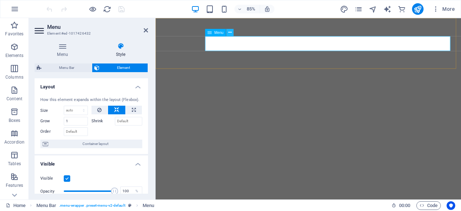
click at [230, 31] on icon at bounding box center [229, 32] width 3 height 6
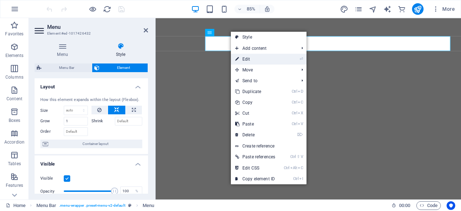
click at [239, 58] on icon at bounding box center [237, 59] width 4 height 11
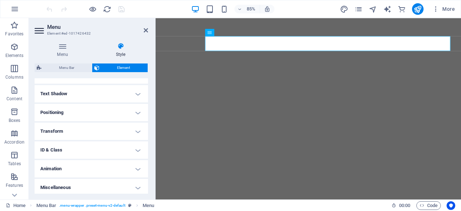
scroll to position [189, 0]
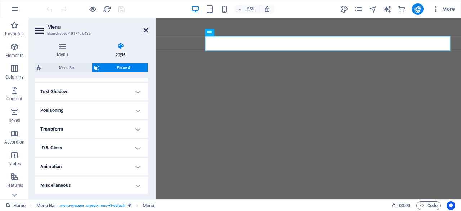
click at [148, 31] on icon at bounding box center [146, 30] width 4 height 6
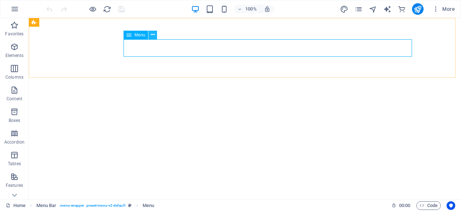
click at [154, 32] on icon at bounding box center [153, 35] width 4 height 8
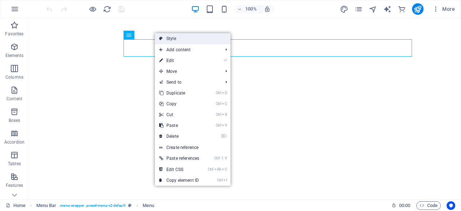
click at [170, 39] on link "Style" at bounding box center [193, 38] width 76 height 11
select select "rem"
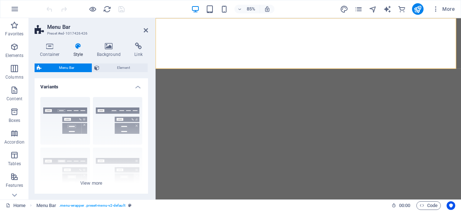
click at [75, 50] on h4 "Style" at bounding box center [79, 49] width 23 height 15
click at [77, 50] on h4 "Style" at bounding box center [79, 49] width 23 height 15
click at [109, 52] on h4 "Background" at bounding box center [110, 49] width 38 height 15
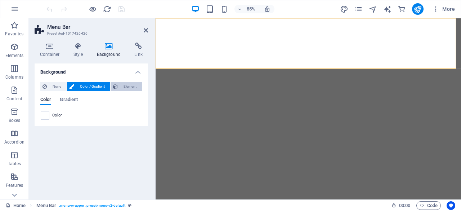
click at [128, 85] on span "Element" at bounding box center [130, 86] width 20 height 9
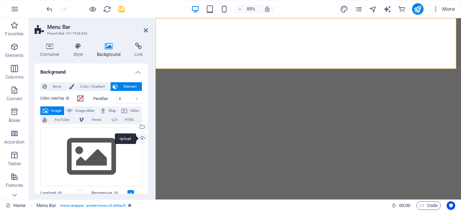
click at [144, 133] on div "None Color / Gradient Element Stretch background to full-width Color overlay Pl…" at bounding box center [91, 209] width 113 height 266
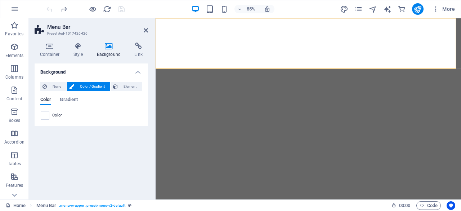
scroll to position [0, 0]
click at [69, 103] on span "Gradient" at bounding box center [69, 100] width 18 height 10
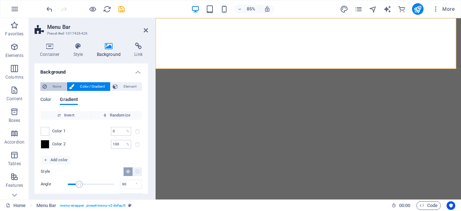
click at [59, 87] on span "None" at bounding box center [56, 86] width 15 height 9
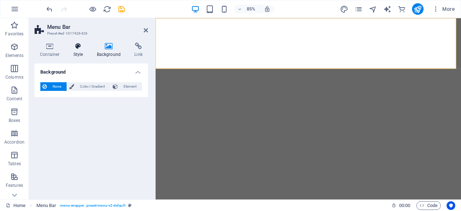
click at [77, 52] on h4 "Style" at bounding box center [79, 49] width 23 height 15
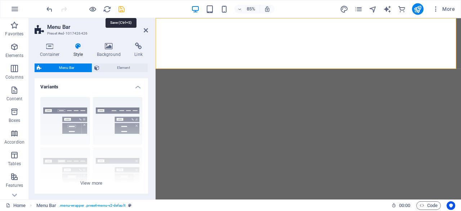
click at [121, 7] on icon "save" at bounding box center [121, 9] width 8 height 8
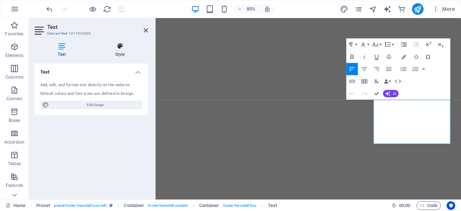
click at [116, 51] on h4 "Style" at bounding box center [120, 49] width 56 height 15
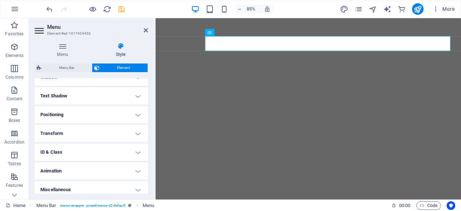
scroll to position [189, 0]
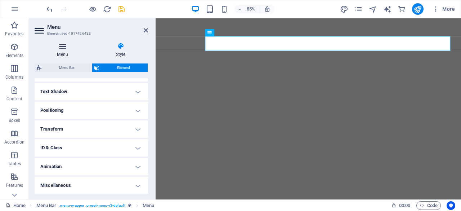
click at [62, 52] on h4 "Menu" at bounding box center [64, 49] width 59 height 15
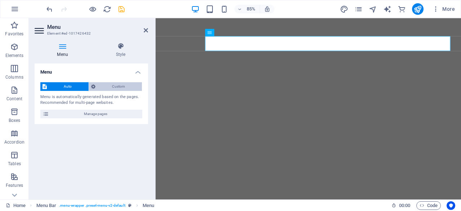
click at [113, 87] on span "Custom" at bounding box center [119, 86] width 42 height 9
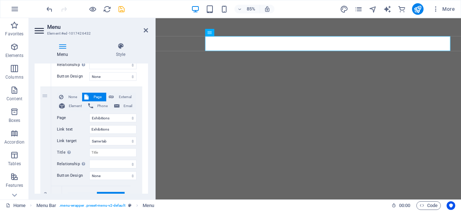
scroll to position [158, 0]
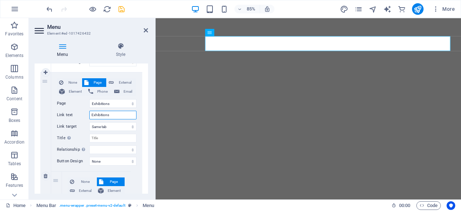
drag, startPoint x: 110, startPoint y: 115, endPoint x: 87, endPoint y: 116, distance: 23.1
click at [87, 116] on div "Link text Exhibitions" at bounding box center [97, 114] width 80 height 9
type input "Aca"
select select
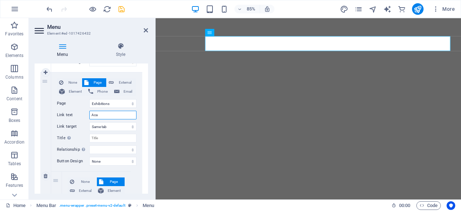
select select
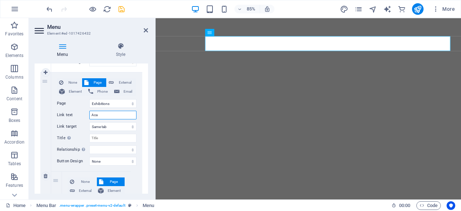
type input "Academics"
select select
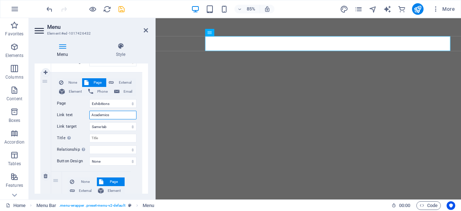
select select
click at [131, 126] on select "New tab Same tab Overlay" at bounding box center [112, 126] width 47 height 9
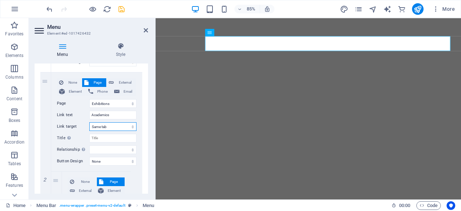
scroll to position [183, 0]
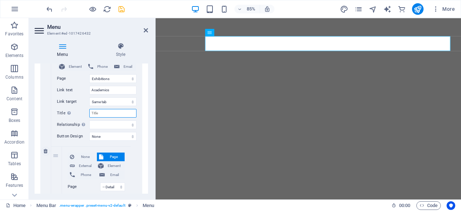
click at [100, 113] on input "Title Additional link description, should not be the same as the link text. The…" at bounding box center [112, 113] width 47 height 9
type input "A"
select select
type input "Ac"
select select
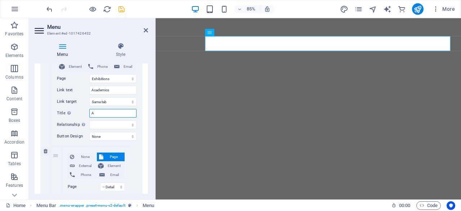
select select
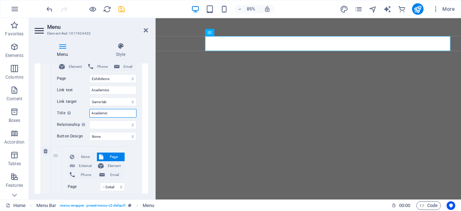
type input "Academics"
select select
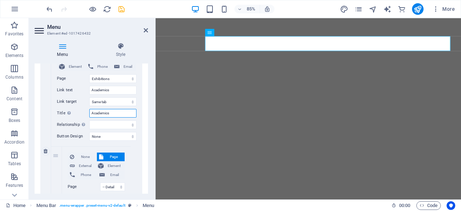
select select
type input "Academics"
click at [121, 10] on icon "save" at bounding box center [121, 9] width 8 height 8
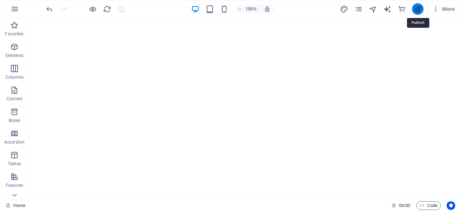
click at [419, 10] on icon "publish" at bounding box center [417, 9] width 8 height 8
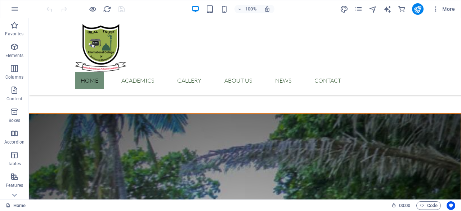
scroll to position [668, 0]
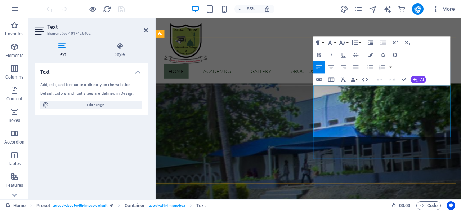
scroll to position [602, 0]
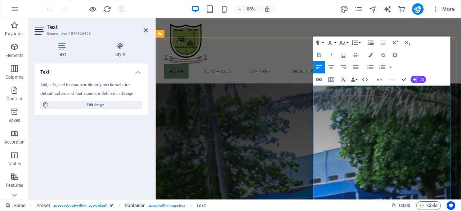
drag, startPoint x: 371, startPoint y: 102, endPoint x: 341, endPoint y: 101, distance: 29.9
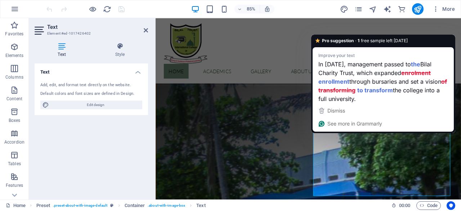
click at [362, 74] on span "Bilal Charity Trust, which expanded" at bounding box center [374, 68] width 113 height 18
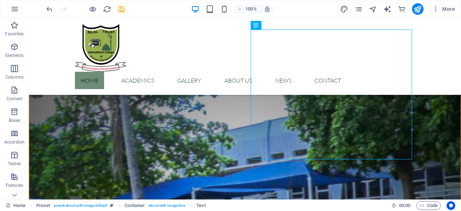
scroll to position [736, 0]
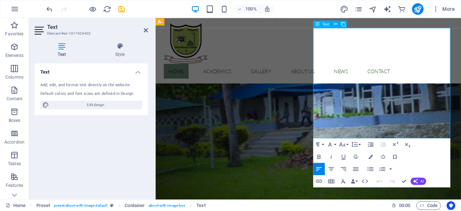
scroll to position [670, 0]
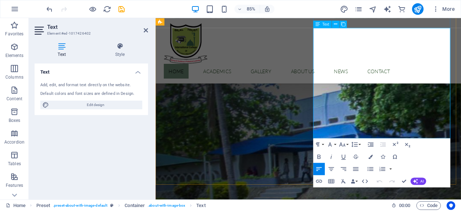
drag, startPoint x: 423, startPoint y: 154, endPoint x: 440, endPoint y: 155, distance: 18.0
drag, startPoint x: 402, startPoint y: 179, endPoint x: 374, endPoint y: 162, distance: 33.8
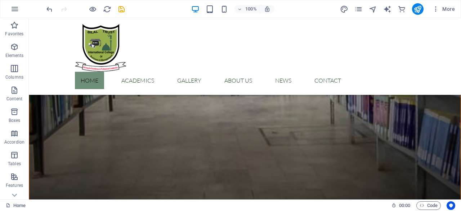
scroll to position [1355, 0]
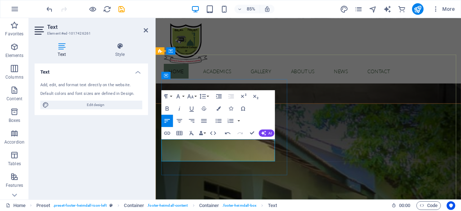
drag, startPoint x: 217, startPoint y: 166, endPoint x: 262, endPoint y: 184, distance: 48.3
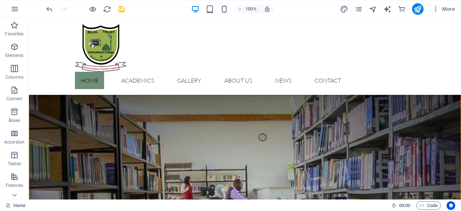
scroll to position [1059, 0]
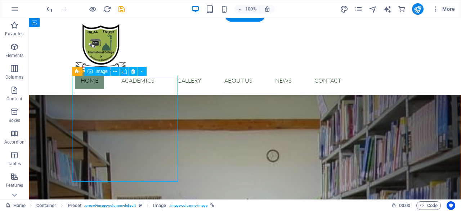
select select "%"
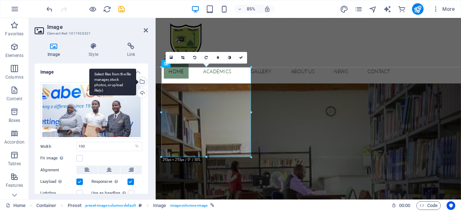
click at [141, 82] on div "Select files from the file manager, stock photos, or upload file(s)" at bounding box center [141, 82] width 11 height 11
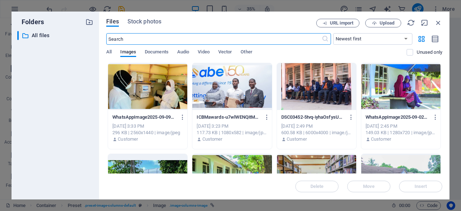
scroll to position [975, 0]
click at [387, 24] on span "Upload" at bounding box center [386, 23] width 15 height 4
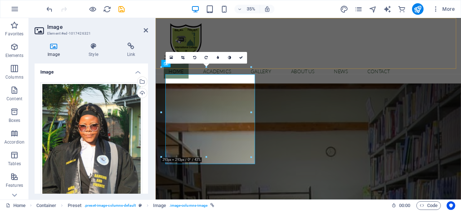
scroll to position [1023, 0]
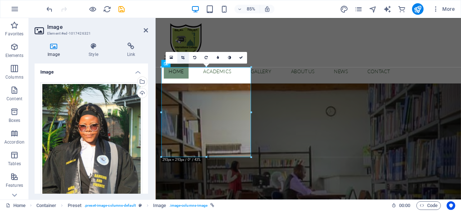
click at [183, 57] on icon at bounding box center [182, 58] width 3 height 4
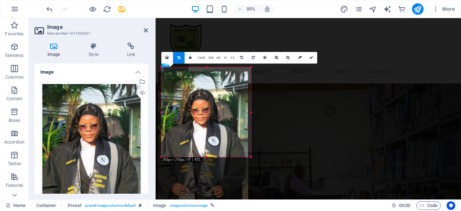
drag, startPoint x: 221, startPoint y: 110, endPoint x: 217, endPoint y: 137, distance: 27.6
click at [217, 137] on div at bounding box center [203, 138] width 90 height 134
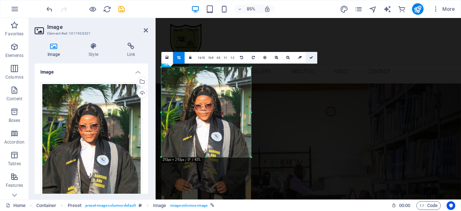
drag, startPoint x: 182, startPoint y: 45, endPoint x: 311, endPoint y: 57, distance: 128.6
click at [311, 57] on icon at bounding box center [311, 58] width 4 height 4
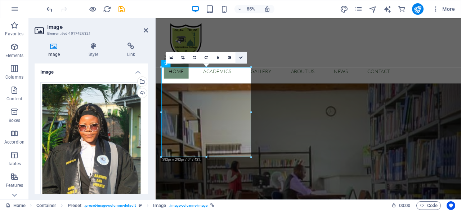
click at [242, 58] on icon at bounding box center [241, 58] width 4 height 4
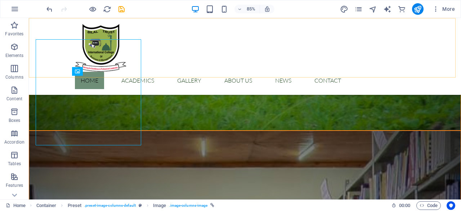
scroll to position [1059, 0]
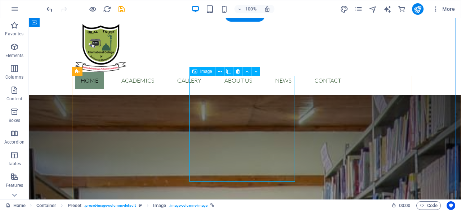
click at [200, 73] on span "Image" at bounding box center [206, 71] width 12 height 4
click at [199, 71] on div "Image" at bounding box center [202, 71] width 26 height 9
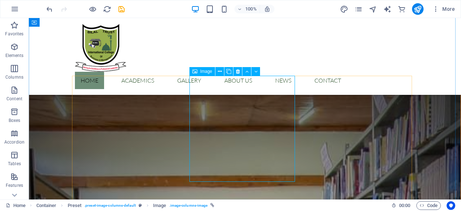
click at [199, 71] on div "Image" at bounding box center [202, 71] width 26 height 9
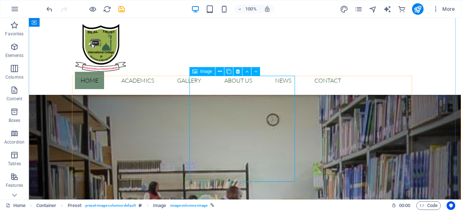
select select "%"
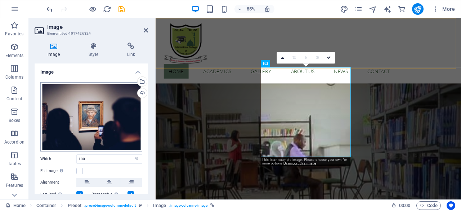
scroll to position [1023, 0]
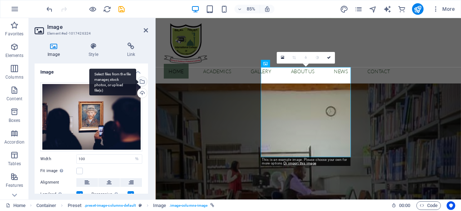
click at [141, 82] on div "Select files from the file manager, stock photos, or upload file(s)" at bounding box center [141, 82] width 11 height 11
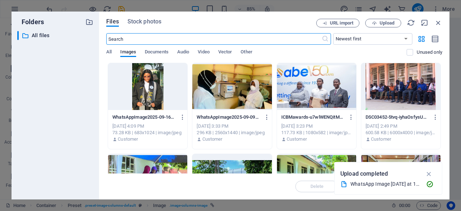
scroll to position [975, 0]
click at [389, 21] on span "Upload" at bounding box center [386, 23] width 15 height 4
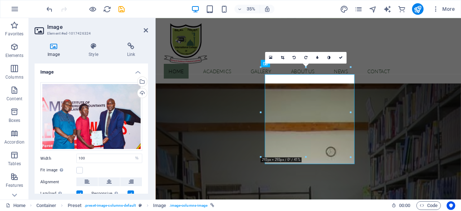
scroll to position [1023, 0]
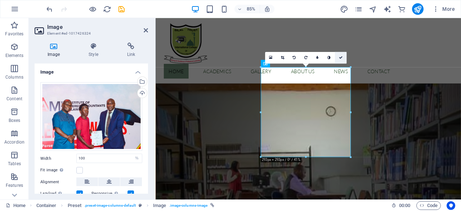
click at [341, 58] on icon at bounding box center [341, 58] width 4 height 4
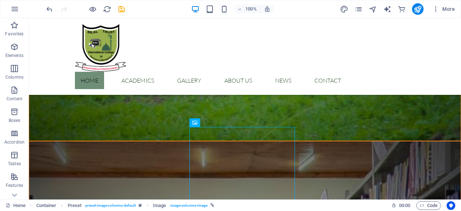
scroll to position [1008, 0]
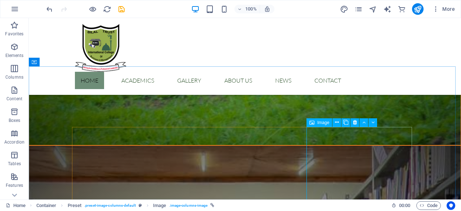
click at [313, 122] on icon at bounding box center [311, 122] width 5 height 9
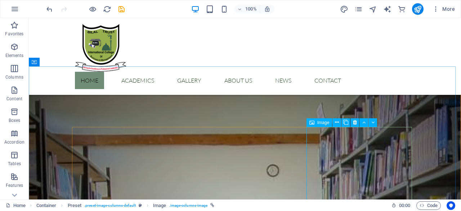
select select "%"
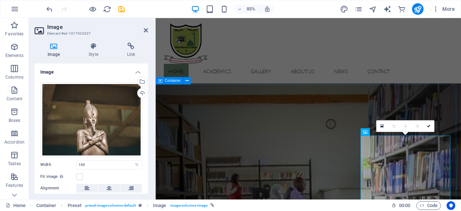
scroll to position [942, 0]
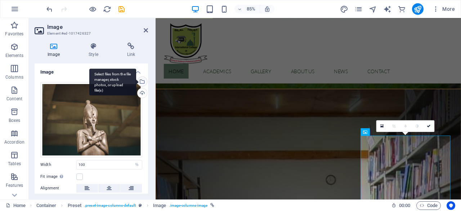
click at [140, 80] on div "Select files from the file manager, stock photos, or upload file(s)" at bounding box center [141, 82] width 11 height 11
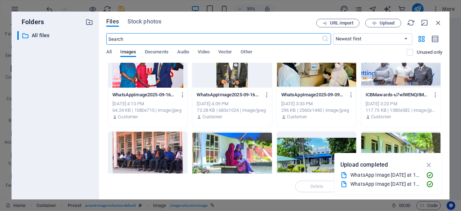
scroll to position [0, 0]
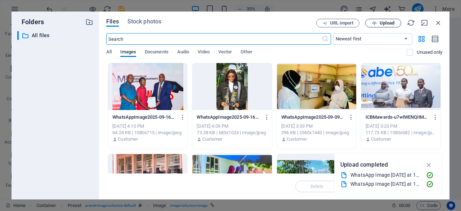
click at [383, 25] on span "Upload" at bounding box center [386, 23] width 15 height 4
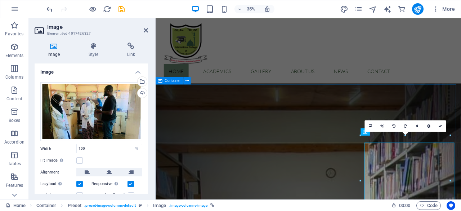
scroll to position [942, 0]
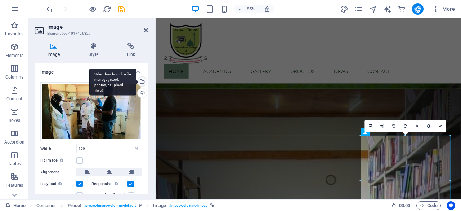
click at [140, 82] on div "Select files from the file manager, stock photos, or upload file(s)" at bounding box center [141, 82] width 11 height 11
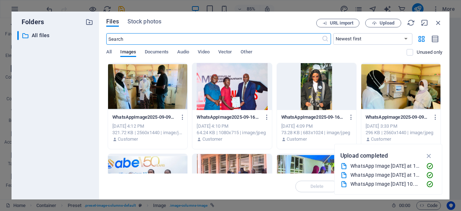
scroll to position [950, 0]
click at [155, 163] on div at bounding box center [147, 177] width 79 height 47
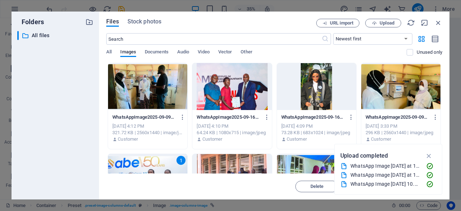
click at [431, 155] on icon "button" at bounding box center [429, 156] width 8 height 8
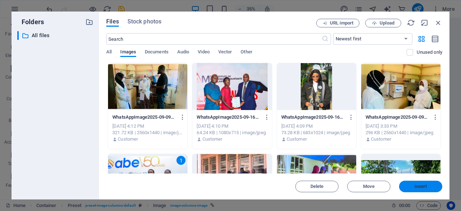
click at [413, 185] on span "Insert" at bounding box center [420, 186] width 37 height 4
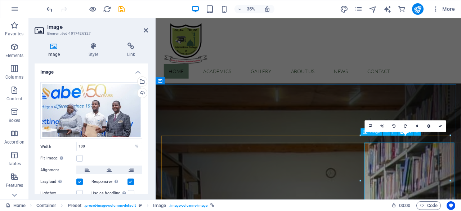
scroll to position [942, 0]
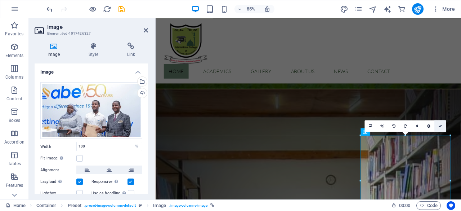
click at [439, 125] on icon at bounding box center [440, 126] width 4 height 4
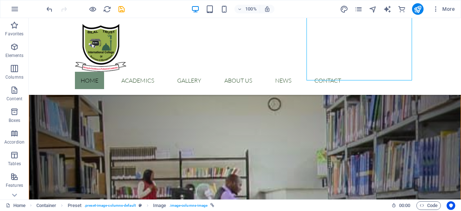
scroll to position [1158, 0]
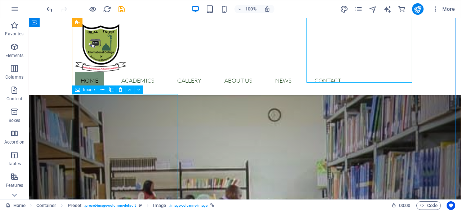
click at [91, 91] on span "Image" at bounding box center [89, 89] width 12 height 4
click at [90, 91] on span "Image" at bounding box center [89, 89] width 12 height 4
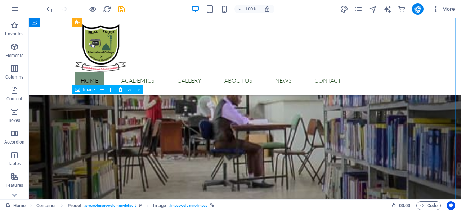
select select "%"
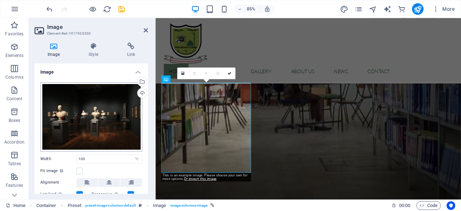
scroll to position [1121, 0]
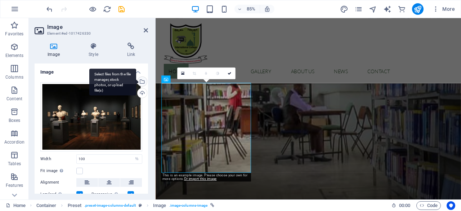
click at [136, 82] on div "Select files from the file manager, stock photos, or upload file(s)" at bounding box center [112, 81] width 47 height 27
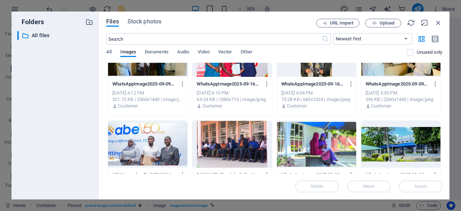
scroll to position [32, 0]
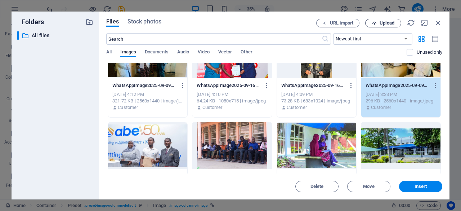
click at [385, 22] on span "Upload" at bounding box center [386, 23] width 15 height 4
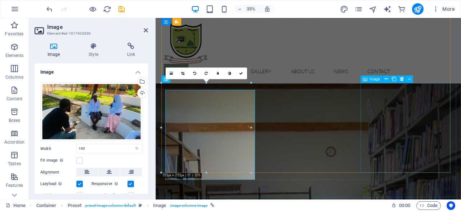
scroll to position [1121, 0]
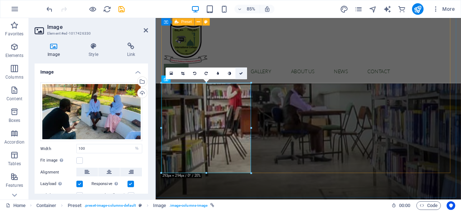
click at [241, 73] on icon at bounding box center [241, 73] width 4 height 4
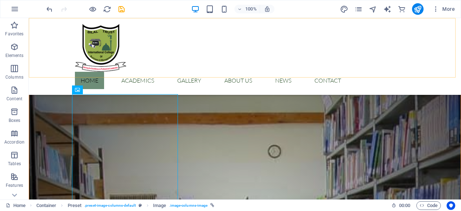
scroll to position [1158, 0]
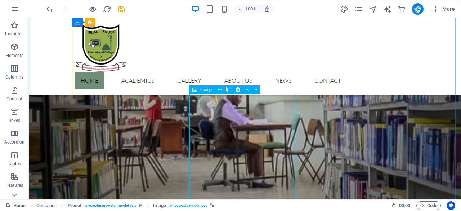
select select "%"
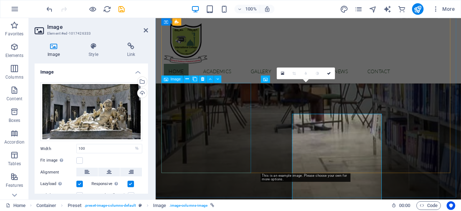
scroll to position [1121, 0]
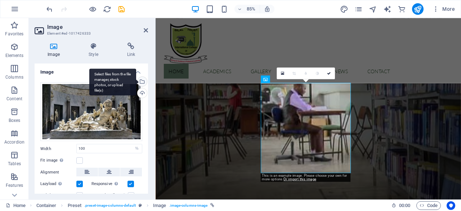
click at [141, 83] on div "Select files from the file manager, stock photos, or upload file(s)" at bounding box center [141, 82] width 11 height 11
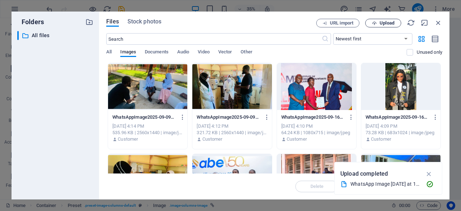
click at [379, 21] on span "Upload" at bounding box center [386, 23] width 15 height 4
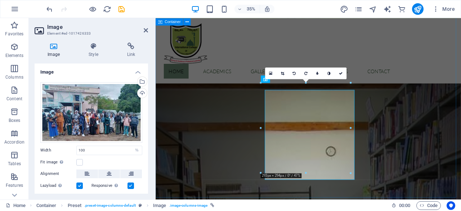
scroll to position [1121, 0]
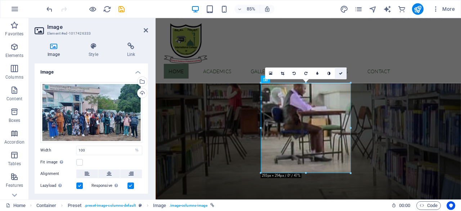
click at [340, 73] on icon at bounding box center [341, 73] width 4 height 4
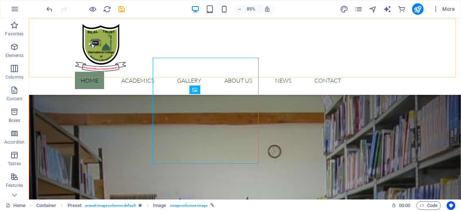
scroll to position [1158, 0]
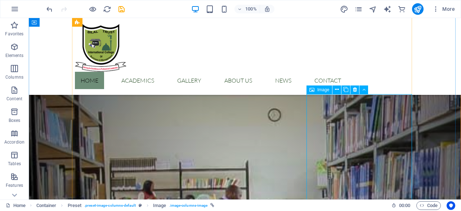
click at [323, 91] on span "Image" at bounding box center [323, 89] width 12 height 4
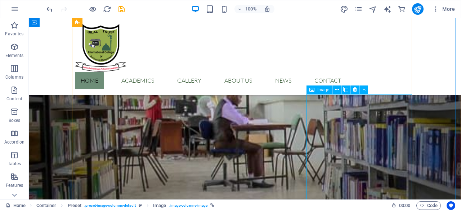
select select "%"
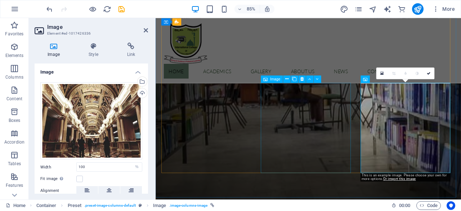
scroll to position [1121, 0]
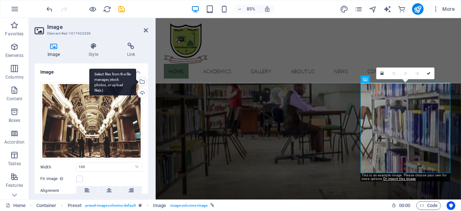
click at [136, 82] on div "Select files from the file manager, stock photos, or upload file(s)" at bounding box center [112, 81] width 47 height 27
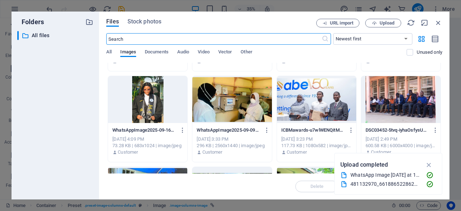
scroll to position [49, 0]
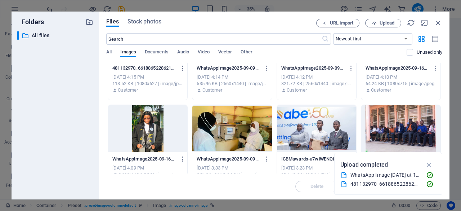
click at [457, 104] on div "Folders ​ All files All files Files Stock photos URL import Upload ​ Newest fir…" at bounding box center [230, 105] width 461 height 211
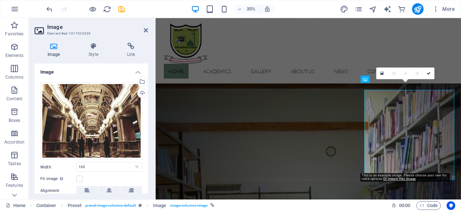
scroll to position [1121, 0]
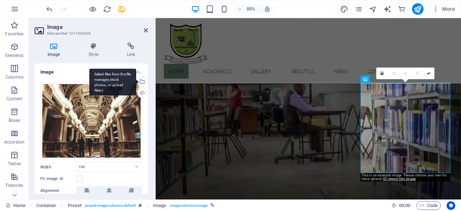
click at [141, 81] on div "Select files from the file manager, stock photos, or upload file(s)" at bounding box center [141, 82] width 11 height 11
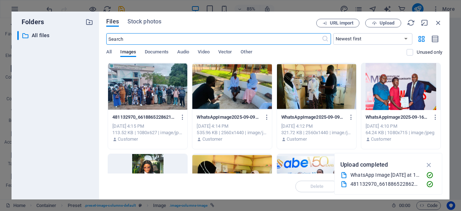
scroll to position [976, 0]
click at [379, 23] on span "Upload" at bounding box center [386, 23] width 15 height 4
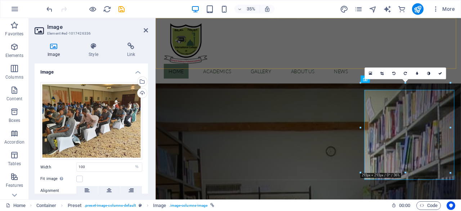
scroll to position [1121, 0]
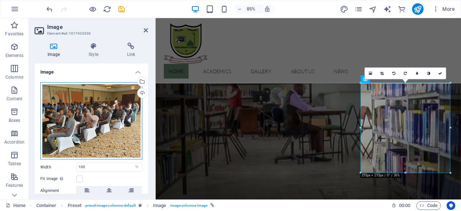
click at [82, 107] on div "Drag files here, click to choose files or select files from Files or our free s…" at bounding box center [91, 120] width 102 height 77
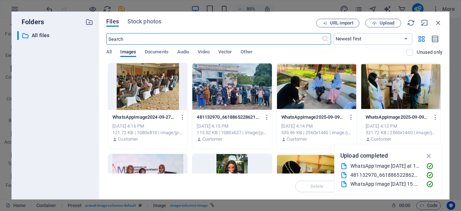
scroll to position [976, 0]
click at [159, 95] on div at bounding box center [147, 86] width 79 height 47
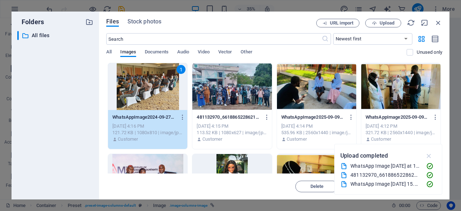
click at [430, 154] on icon "button" at bounding box center [429, 156] width 8 height 8
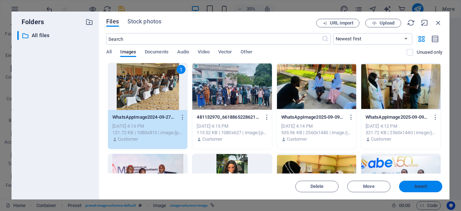
click at [414, 187] on span "Insert" at bounding box center [420, 186] width 13 height 4
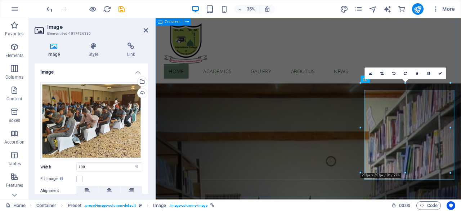
scroll to position [1121, 0]
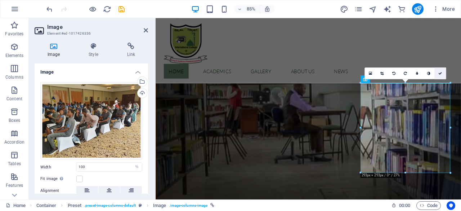
click at [439, 72] on icon at bounding box center [440, 73] width 4 height 4
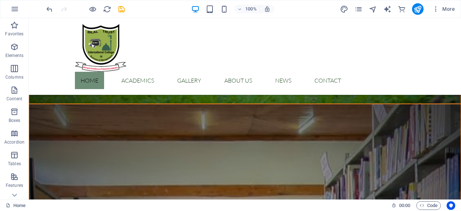
scroll to position [1077, 0]
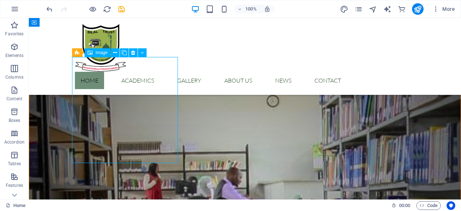
select select "%"
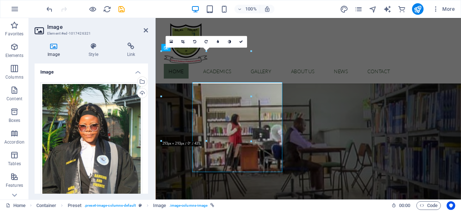
scroll to position [1041, 0]
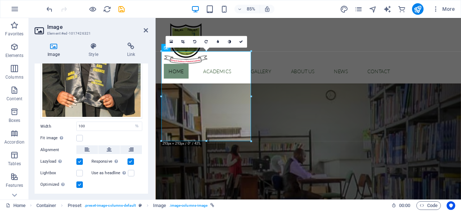
scroll to position [130, 0]
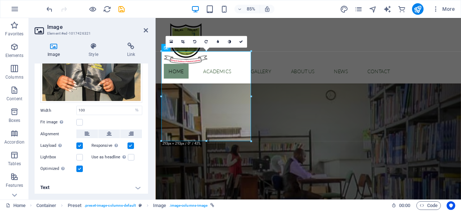
click at [135, 185] on h4 "Text" at bounding box center [91, 187] width 113 height 17
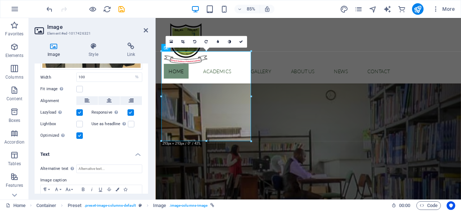
scroll to position [198, 0]
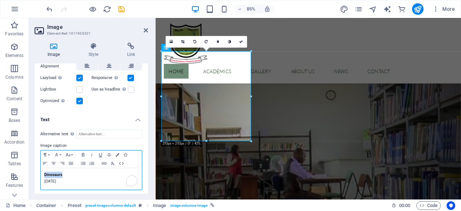
click at [41, 173] on div "Dinosaurs 16. September 2019" at bounding box center [91, 179] width 101 height 22
drag, startPoint x: 83, startPoint y: 179, endPoint x: 43, endPoint y: 180, distance: 40.3
click at [43, 180] on div "Banking Students Scoops an award 16. September 2019" at bounding box center [91, 179] width 101 height 22
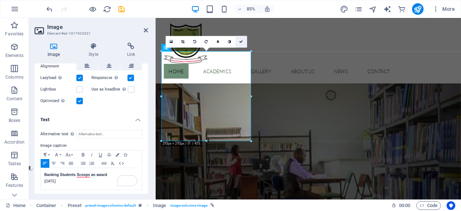
click at [242, 43] on icon at bounding box center [241, 42] width 4 height 4
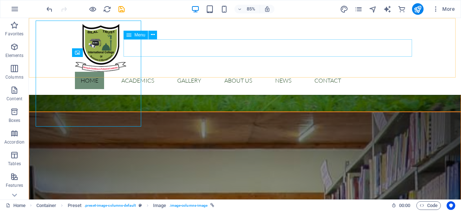
scroll to position [1077, 0]
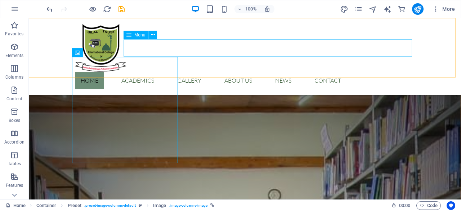
click at [268, 72] on nav "Home Academics Detail view Gallery About us News Contact" at bounding box center [245, 80] width 340 height 17
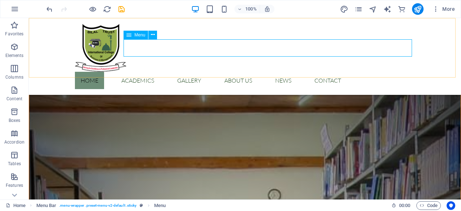
click at [139, 35] on span "Menu" at bounding box center [139, 35] width 11 height 4
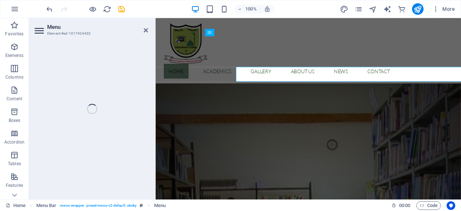
scroll to position [1041, 0]
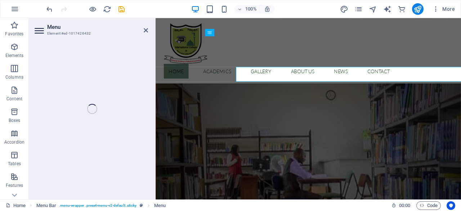
select select
select select "1"
select select
select select "2"
select select
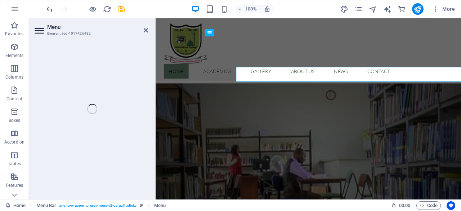
select select "3"
select select
select select "4"
select select
select select "5"
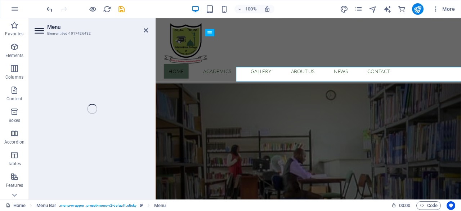
select select
select select "6"
select select
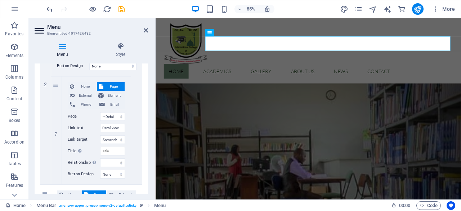
scroll to position [252, 0]
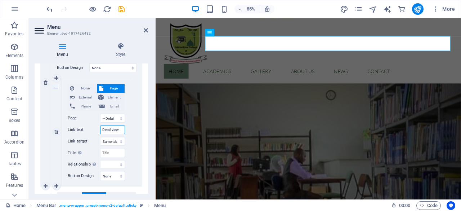
drag, startPoint x: 120, startPoint y: 128, endPoint x: 101, endPoint y: 127, distance: 18.7
click at [101, 128] on input "Detail view" at bounding box center [112, 129] width 25 height 9
click at [121, 118] on select "Home Exhibitions -- Detail view Gallery About us News Contact Legal Notice Priv…" at bounding box center [112, 118] width 25 height 9
type input "P"
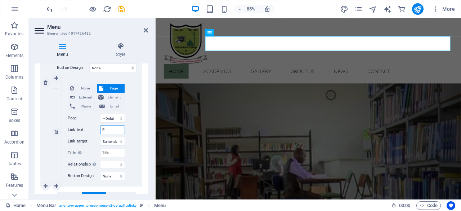
select select
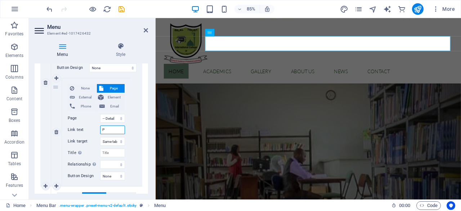
select select
type input "Proggr"
select select
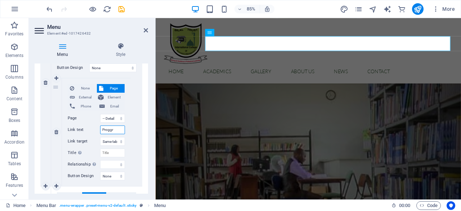
select select
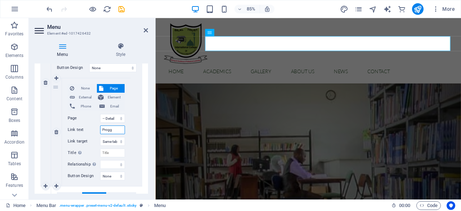
type input "Prog"
select select
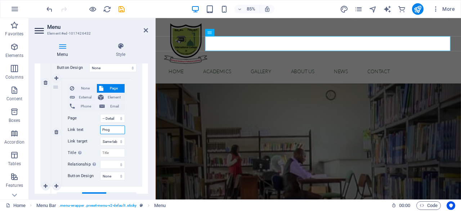
select select
type input "P"
select select
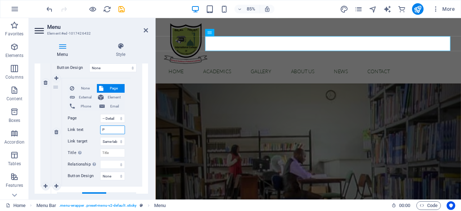
select select
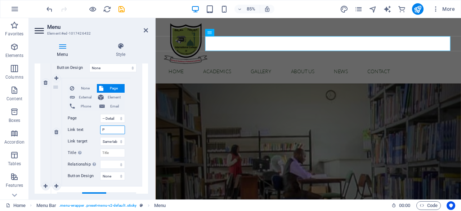
select select
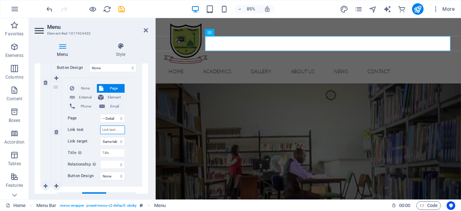
select select
type input "Bac"
select select
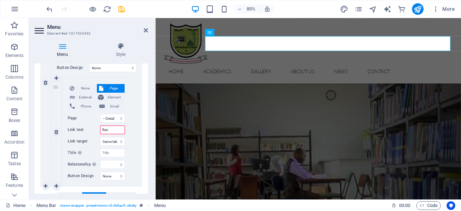
select select
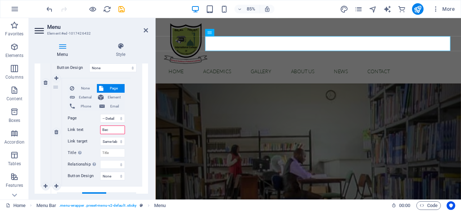
select select
type input "Bachelor"
select select
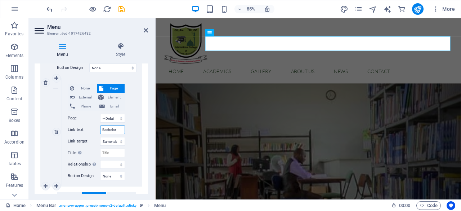
select select
type input "Bachelor"
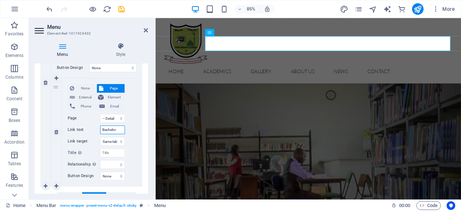
select select
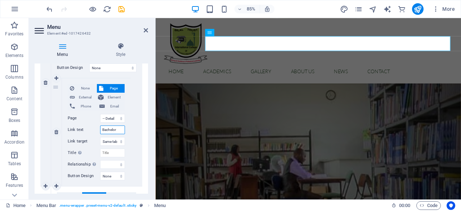
select select
type input "Bachelor o"
select select
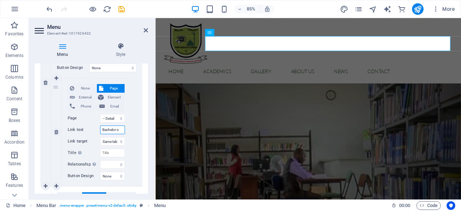
select select
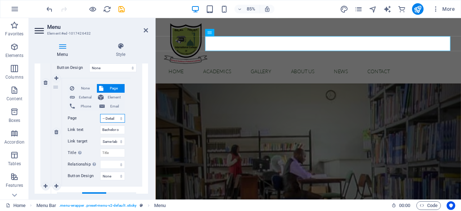
click at [120, 119] on select "Home Exhibitions -- Detail view Gallery About us News Contact Legal Notice Priv…" at bounding box center [112, 118] width 25 height 9
click at [121, 119] on select "Home Exhibitions -- Detail view Gallery About us News Contact Legal Notice Priv…" at bounding box center [112, 118] width 25 height 9
click at [100, 114] on select "Home Exhibitions -- Detail view Gallery About us News Contact Legal Notice Priv…" at bounding box center [112, 118] width 25 height 9
click at [119, 119] on select "Home Exhibitions -- Detail view Gallery About us News Contact Legal Notice Priv…" at bounding box center [112, 118] width 25 height 9
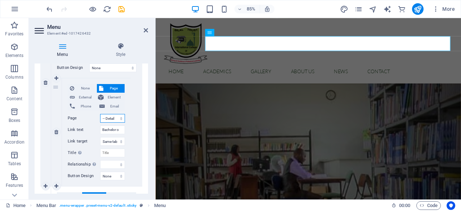
click at [118, 119] on select "Home Exhibitions -- Detail view Gallery About us News Contact Legal Notice Priv…" at bounding box center [112, 118] width 25 height 9
click at [119, 120] on select "Home Exhibitions -- Detail view Gallery About us News Contact Legal Notice Priv…" at bounding box center [112, 118] width 25 height 9
click at [110, 130] on input "Bachelor o" at bounding box center [112, 129] width 25 height 9
type input "Facultie"
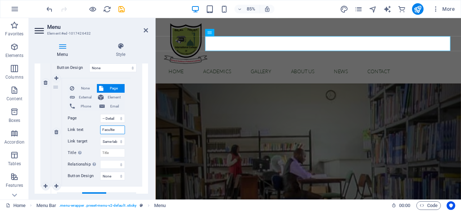
select select
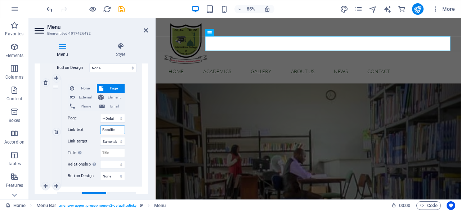
select select
type input "Faculties"
select select
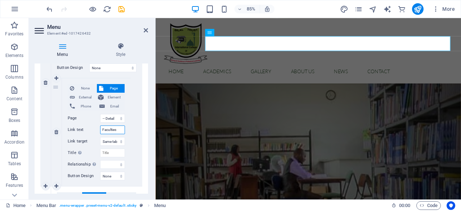
select select
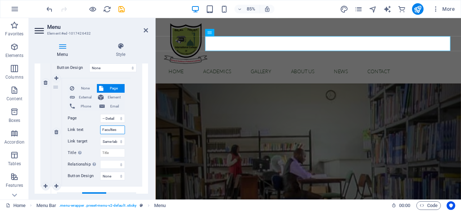
type input "Faculties ^"
select select
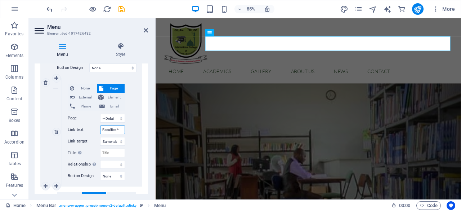
select select
type input "Faculties & Departments"
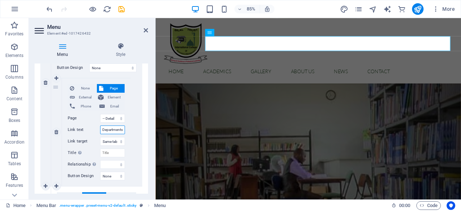
select select
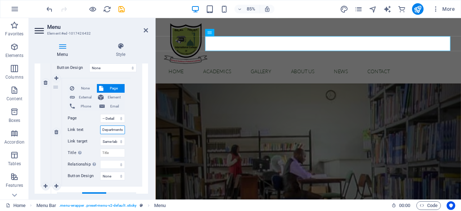
select select
type input "Faculties & Departments"
click at [135, 113] on div "None Page External Element Phone Email Page Home Exhibitions -- Detail view Gal…" at bounding box center [96, 82] width 91 height 207
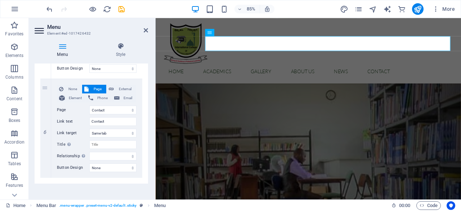
scroll to position [659, 0]
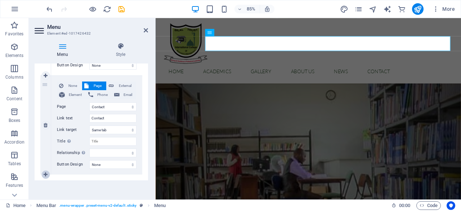
click at [45, 172] on icon at bounding box center [46, 174] width 4 height 5
select select
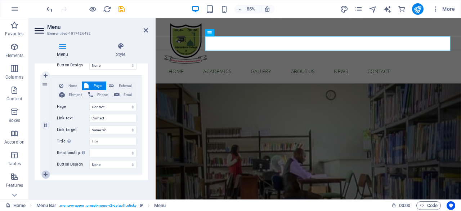
select select
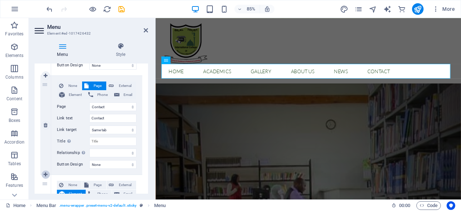
scroll to position [1059, 0]
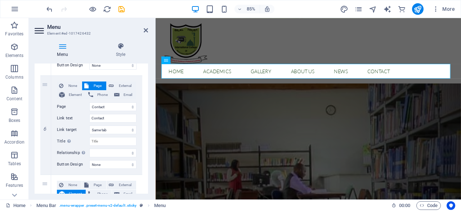
drag, startPoint x: 148, startPoint y: 167, endPoint x: 150, endPoint y: 180, distance: 13.4
click at [150, 180] on div "Menu Style Menu Auto Custom Create custom menu items for this menu. Recommended…" at bounding box center [91, 118] width 125 height 162
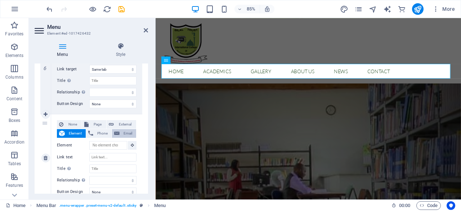
scroll to position [723, 0]
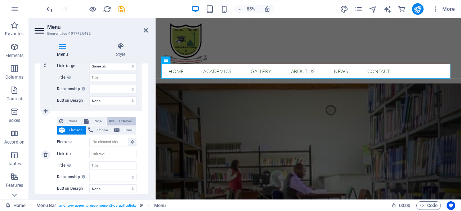
click at [125, 121] on span "External" at bounding box center [125, 121] width 18 height 9
select select
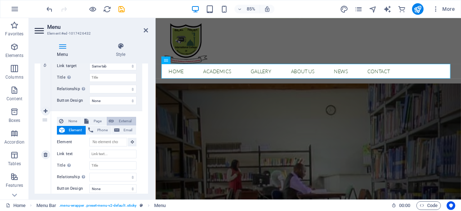
select select
select select "blank"
select select
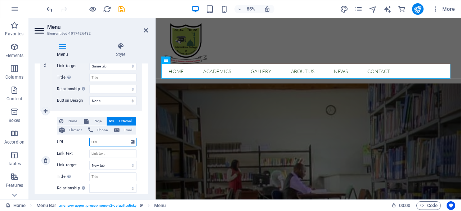
paste input "http://mwgreentech.com/"
type input "http://mwgreentech.com/"
select select
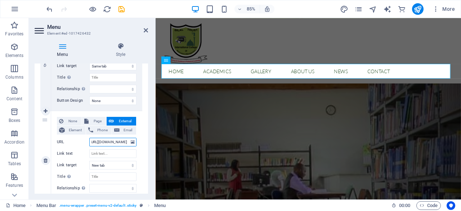
select select
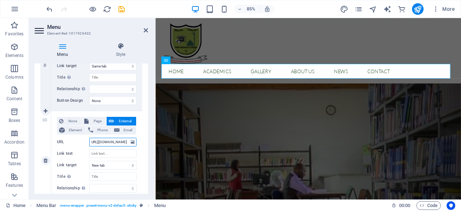
select select
type input "http://mwgreentech.com/"
click at [98, 154] on input "Link text" at bounding box center [112, 153] width 47 height 9
type input "[PERSON_NAME]"
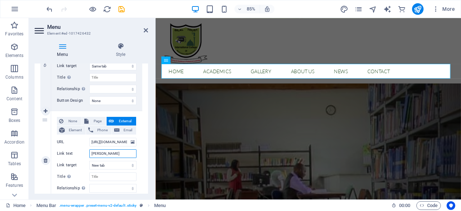
select select
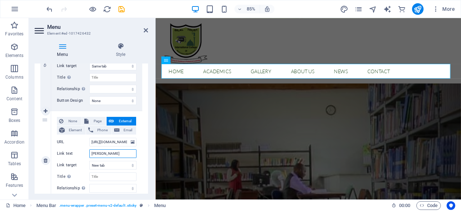
select select
type input "[PERSON_NAME]"
drag, startPoint x: 148, startPoint y: 175, endPoint x: 147, endPoint y: 187, distance: 11.6
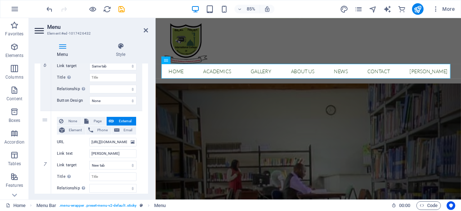
click at [147, 187] on div "Menu Style Menu Auto Custom Create custom menu items for this menu. Recommended…" at bounding box center [91, 118] width 125 height 162
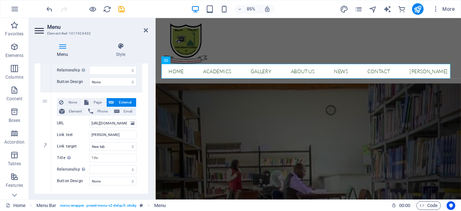
scroll to position [758, 0]
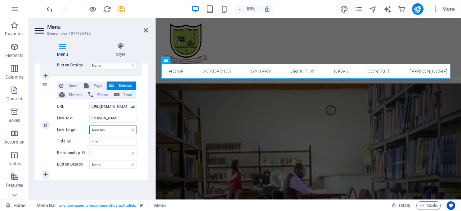
click at [131, 129] on select "New tab Same tab Overlay" at bounding box center [112, 129] width 47 height 9
select select
click at [89, 125] on select "New tab Same tab Overlay" at bounding box center [112, 129] width 47 height 9
select select
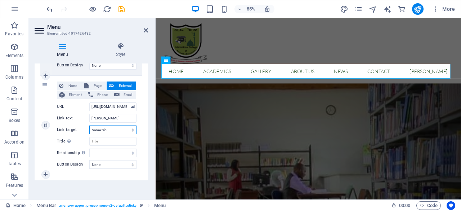
select select
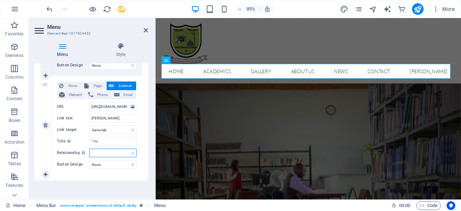
click at [133, 153] on select "alternate author bookmark external help license next nofollow noreferrer noopen…" at bounding box center [112, 152] width 47 height 9
select select "external"
click at [89, 148] on select "alternate author bookmark external help license next nofollow noreferrer noopen…" at bounding box center [112, 152] width 47 height 9
select select
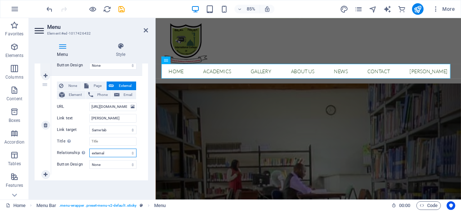
select select
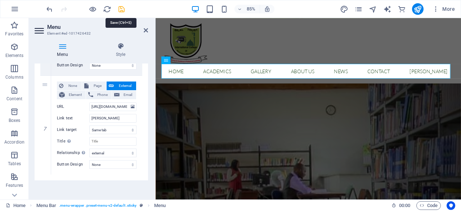
click at [122, 9] on icon "save" at bounding box center [121, 9] width 8 height 8
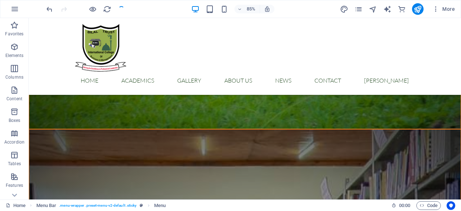
scroll to position [1095, 0]
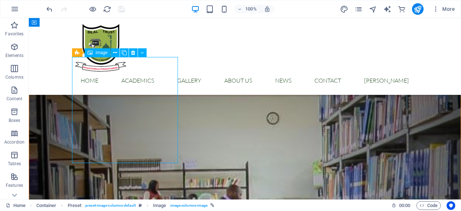
select select "%"
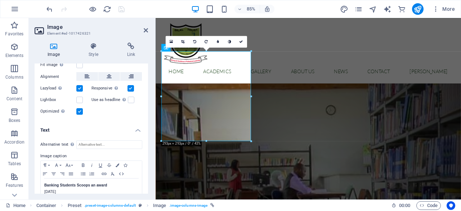
scroll to position [198, 0]
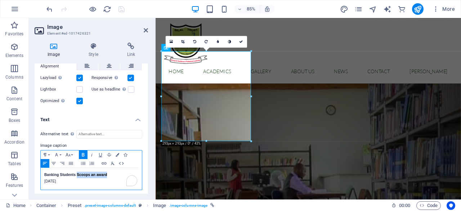
drag, startPoint x: 96, startPoint y: 172, endPoint x: 111, endPoint y: 172, distance: 14.8
click at [111, 172] on p "Banking Students Scoops an award" at bounding box center [91, 174] width 94 height 6
click at [161, 102] on div at bounding box center [162, 96] width 2 height 90
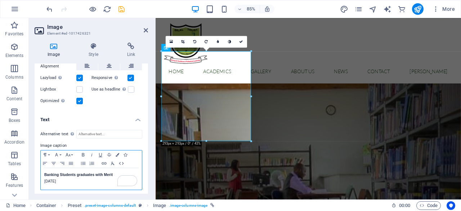
click at [80, 178] on p "16. September 2019" at bounding box center [91, 181] width 94 height 6
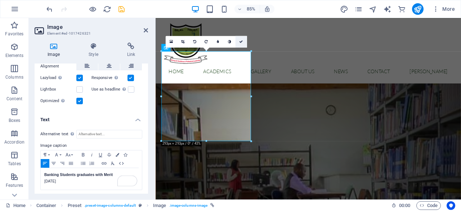
click at [242, 41] on icon at bounding box center [241, 42] width 4 height 4
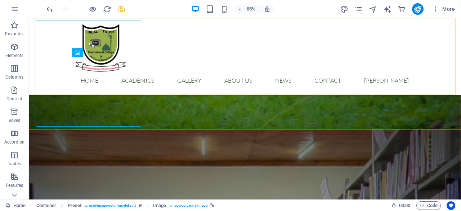
scroll to position [1095, 0]
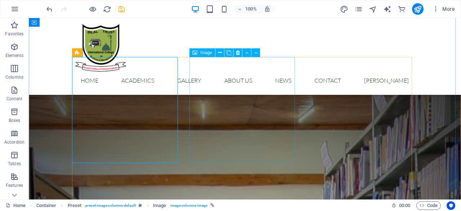
select select "%"
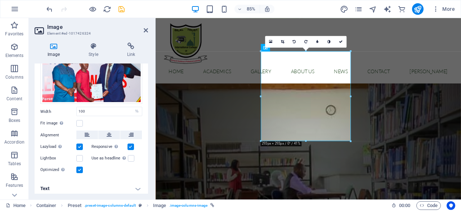
scroll to position [49, 0]
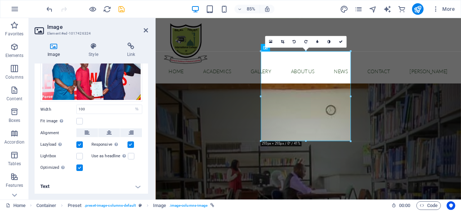
click at [139, 186] on h4 "Text" at bounding box center [91, 185] width 113 height 17
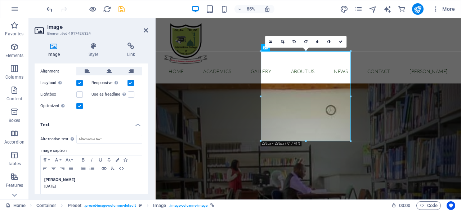
scroll to position [117, 0]
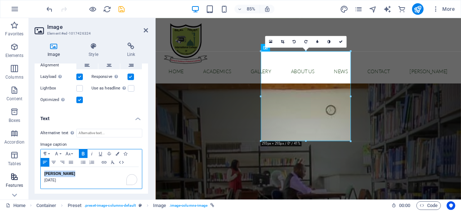
drag, startPoint x: 69, startPoint y: 173, endPoint x: 28, endPoint y: 169, distance: 41.2
click at [28, 169] on section "Favorites Elements Columns Content Boxes Accordion Tables Features Images Slide…" at bounding box center [230, 108] width 461 height 181
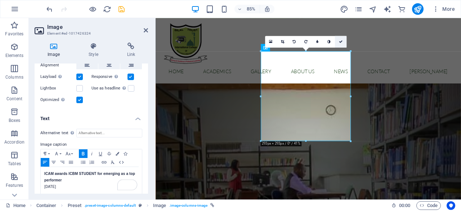
click at [342, 43] on icon at bounding box center [341, 42] width 4 height 4
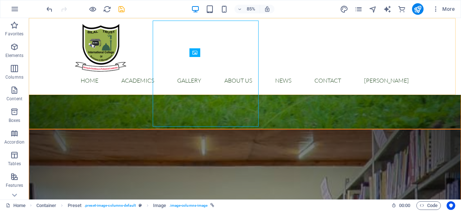
scroll to position [1095, 0]
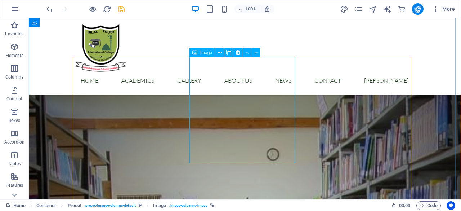
select select "%"
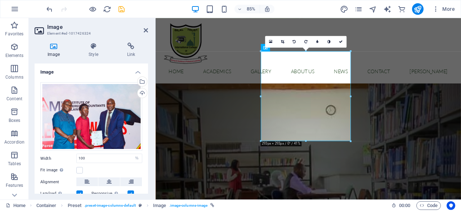
drag, startPoint x: 146, startPoint y: 118, endPoint x: 144, endPoint y: 135, distance: 17.3
click at [145, 140] on div "Drag files here, click to choose files or select files from Files or our free s…" at bounding box center [91, 151] width 113 height 150
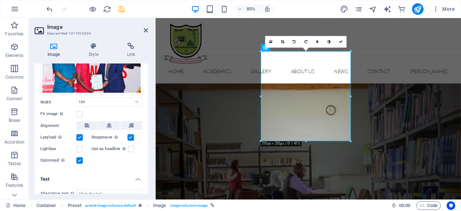
scroll to position [122, 0]
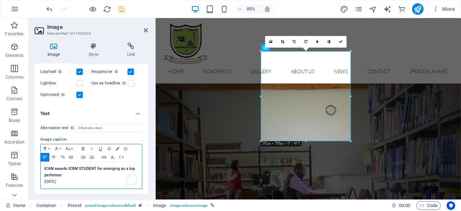
drag, startPoint x: 80, startPoint y: 182, endPoint x: 43, endPoint y: 183, distance: 36.7
click at [43, 183] on div "ICAM awards ICBM STUDENT for emerging as a top performer 09. November 2019" at bounding box center [91, 175] width 101 height 27
drag, startPoint x: 341, startPoint y: 42, endPoint x: 312, endPoint y: 24, distance: 34.0
click at [341, 42] on icon at bounding box center [341, 42] width 4 height 4
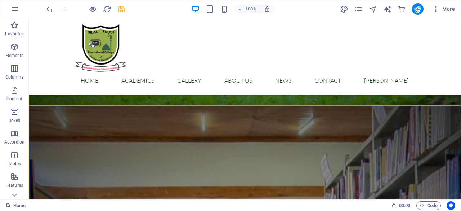
scroll to position [1072, 0]
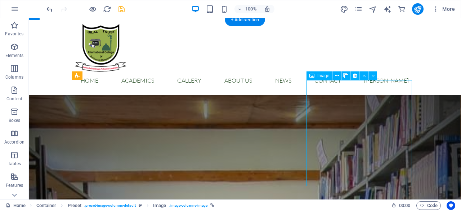
select select "%"
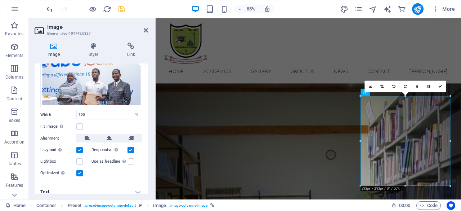
scroll to position [37, 0]
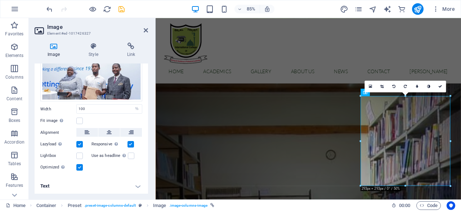
click at [136, 186] on h4 "Text" at bounding box center [91, 185] width 113 height 17
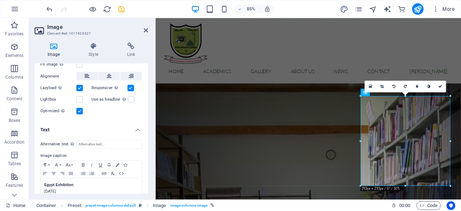
scroll to position [105, 0]
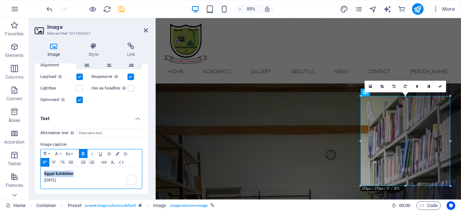
drag, startPoint x: 76, startPoint y: 172, endPoint x: 40, endPoint y: 170, distance: 35.3
click at [41, 170] on div "Egypt Exhibition 20. December 2019" at bounding box center [91, 178] width 101 height 22
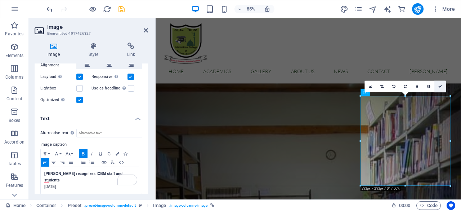
drag, startPoint x: 440, startPoint y: 86, endPoint x: 412, endPoint y: 68, distance: 34.0
click at [440, 86] on icon at bounding box center [440, 87] width 4 height 4
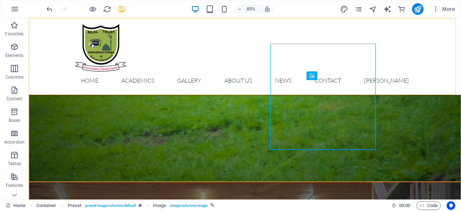
scroll to position [1072, 0]
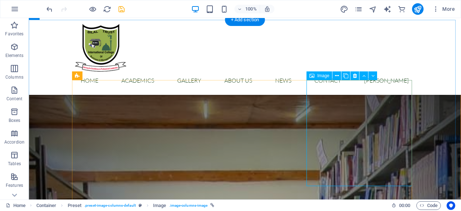
select select "%"
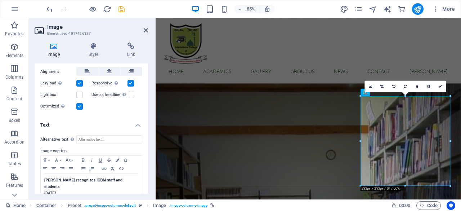
scroll to position [105, 0]
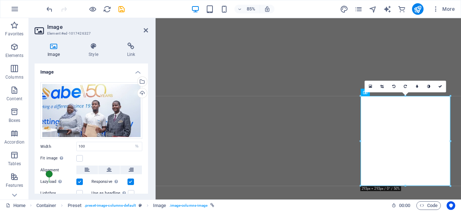
select select "%"
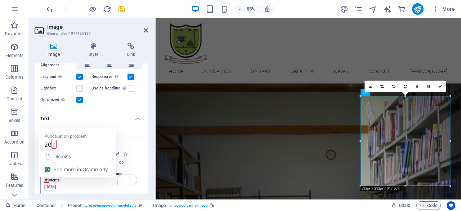
scroll to position [105, 0]
click at [45, 183] on p "[DATE]" at bounding box center [91, 186] width 94 height 6
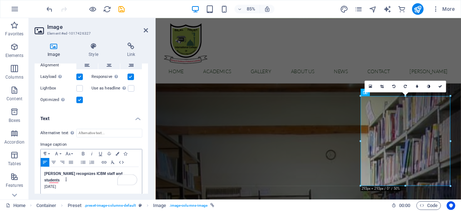
click at [105, 183] on p "​14 July ,2025" at bounding box center [91, 186] width 94 height 6
click at [439, 87] on icon at bounding box center [440, 87] width 4 height 4
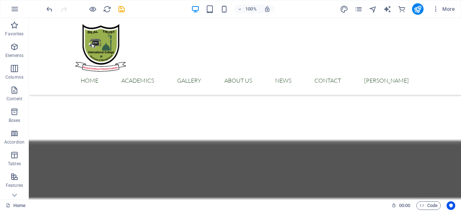
scroll to position [464, 0]
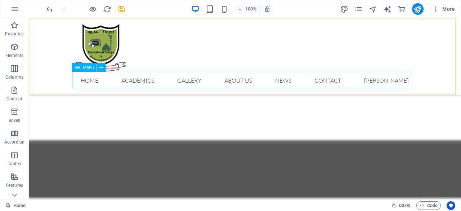
click at [137, 81] on nav "Home Academics Faculties & Departments Gallery About us News Contact SIMS" at bounding box center [245, 80] width 340 height 17
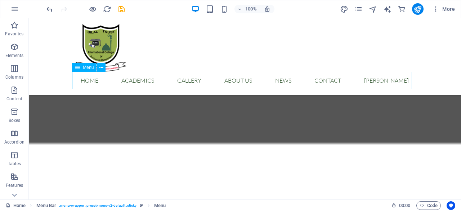
select select
select select "1"
select select
select select "2"
select select
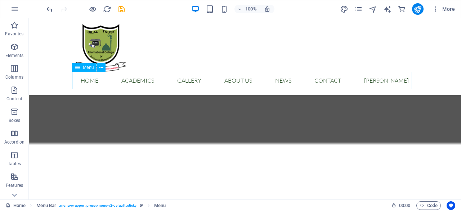
select select "3"
select select
select select "4"
select select
select select "5"
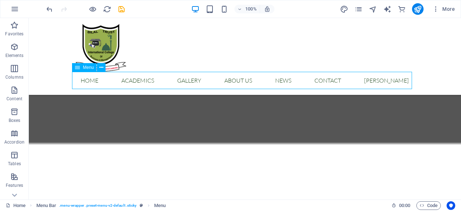
select select
select select "6"
select select
select select "external"
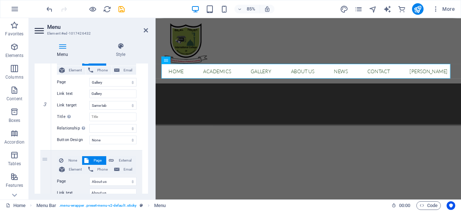
scroll to position [391, 0]
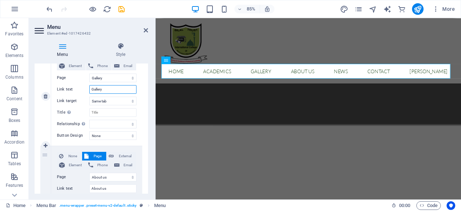
click at [106, 87] on input "Gallery" at bounding box center [112, 89] width 47 height 9
drag, startPoint x: 106, startPoint y: 87, endPoint x: 76, endPoint y: 86, distance: 29.5
click at [76, 86] on div "Link text Gallery" at bounding box center [97, 89] width 80 height 9
type input "p"
select select
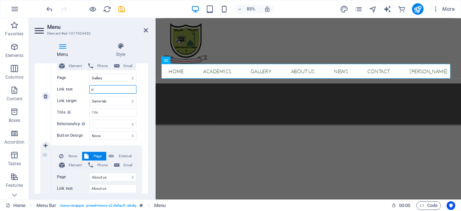
select select
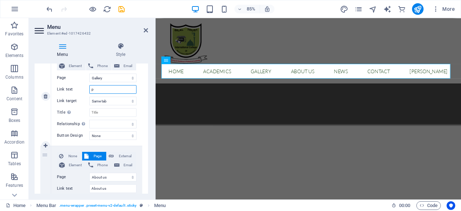
select select
type input "programs"
select select
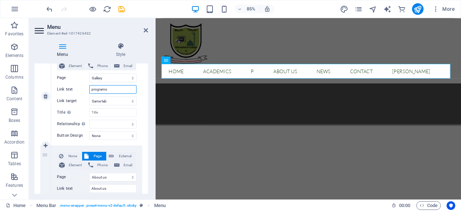
select select
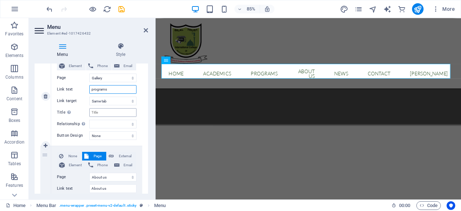
type input "programs"
click at [103, 112] on input "Title Additional link description, should not be the same as the link text. The…" at bounding box center [112, 112] width 47 height 9
type input "program"
select select
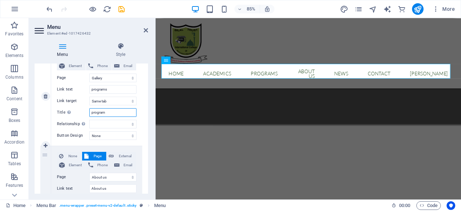
select select
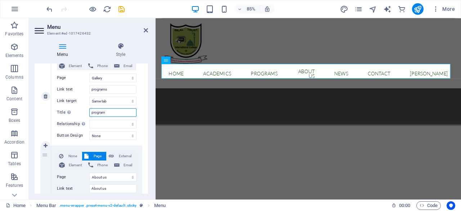
type input "programs"
select select
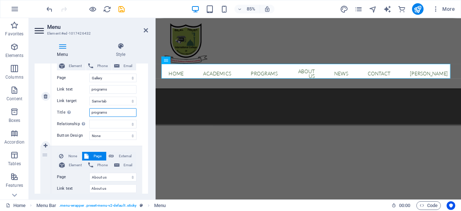
select select
click at [91, 113] on input "programs" at bounding box center [112, 112] width 47 height 9
type input "our programs"
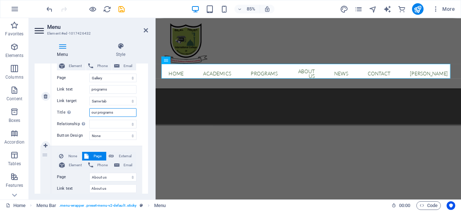
select select
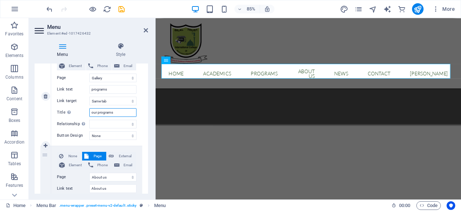
select select
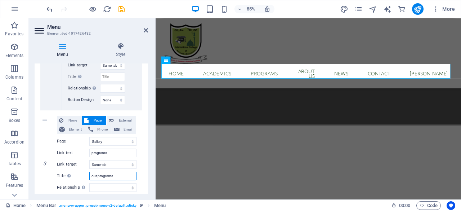
scroll to position [0, 0]
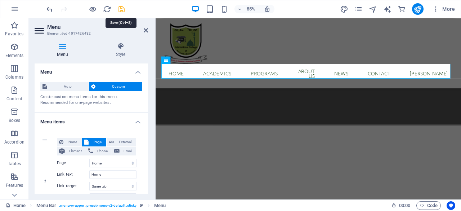
type input "our programs"
click at [120, 10] on icon "save" at bounding box center [121, 9] width 8 height 8
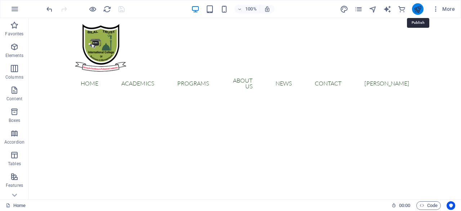
click at [417, 10] on icon "publish" at bounding box center [417, 9] width 8 height 8
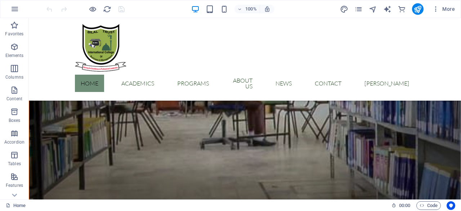
scroll to position [1357, 0]
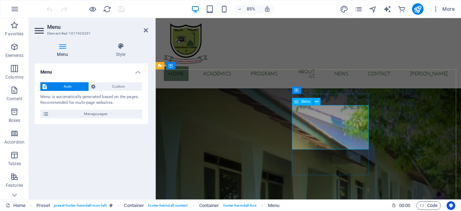
scroll to position [1289, 0]
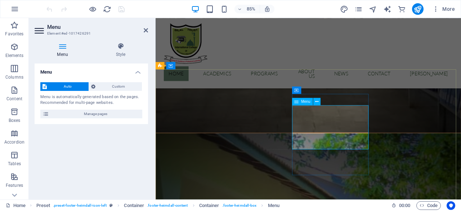
click at [118, 88] on span "Custom" at bounding box center [119, 86] width 42 height 9
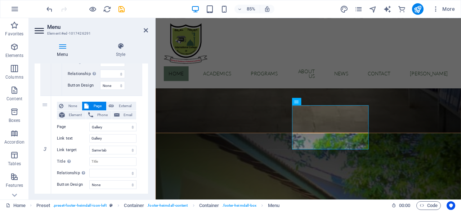
scroll to position [345, 0]
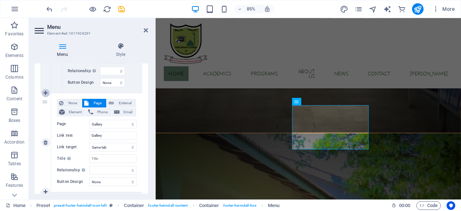
click at [46, 91] on icon at bounding box center [46, 92] width 4 height 5
select select
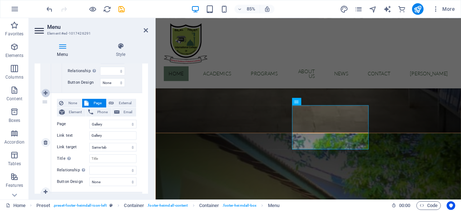
select select "3"
type input "Gallery"
select select
select select "4"
type input "About us"
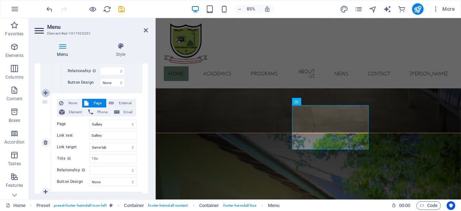
select select
select select "5"
type input "News"
select select
select select "6"
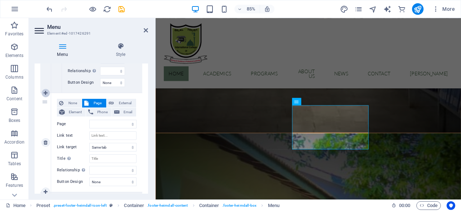
select select
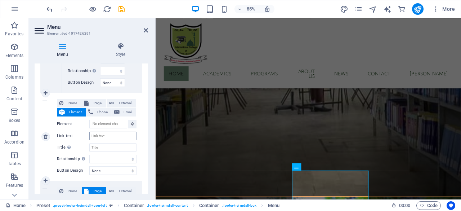
scroll to position [1212, 0]
click at [100, 136] on input "Link text" at bounding box center [112, 135] width 47 height 9
type input "L"
select select
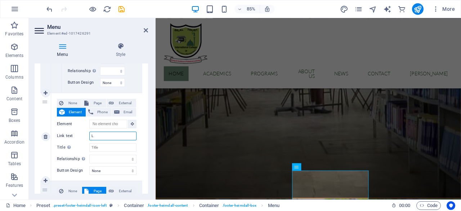
select select
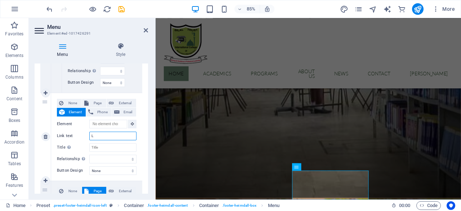
select select
type input "Library"
select select
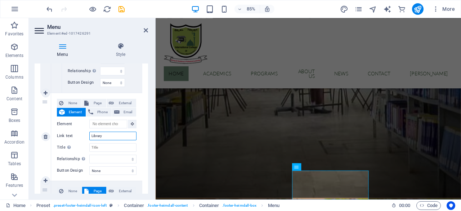
select select
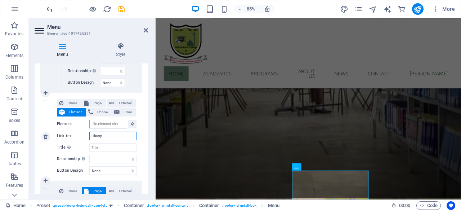
scroll to position [0, 0]
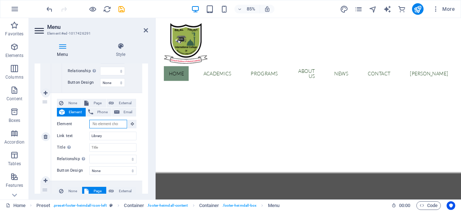
click at [102, 123] on input "Element" at bounding box center [108, 123] width 38 height 9
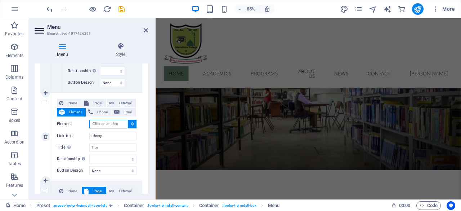
scroll to position [988, 0]
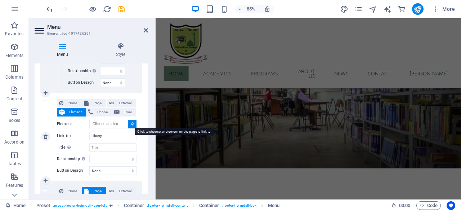
click at [131, 126] on button at bounding box center [132, 123] width 9 height 9
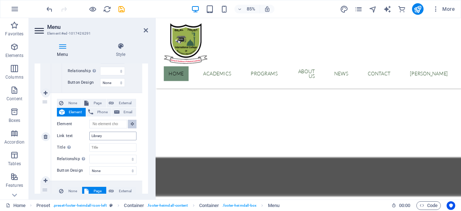
scroll to position [912, 0]
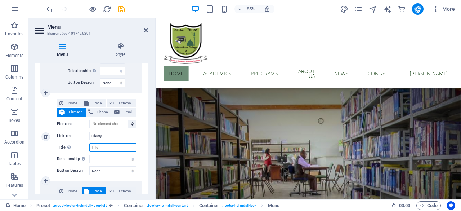
click at [103, 149] on input "Title Additional link description, should not be the same as the link text. The…" at bounding box center [112, 147] width 47 height 9
type input "li"
select select
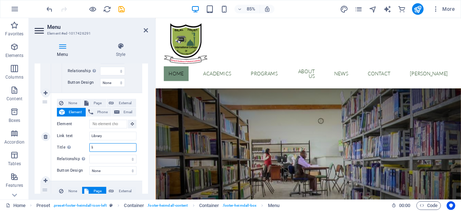
select select
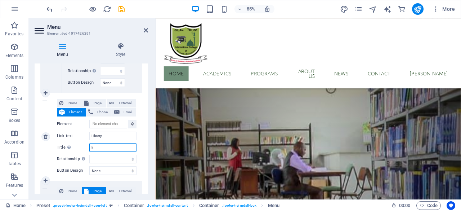
scroll to position [1289, 0]
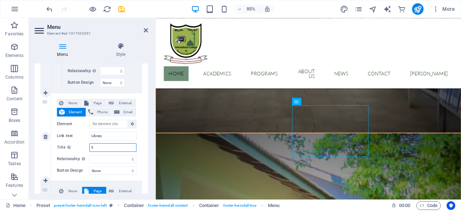
type input "lib"
select select
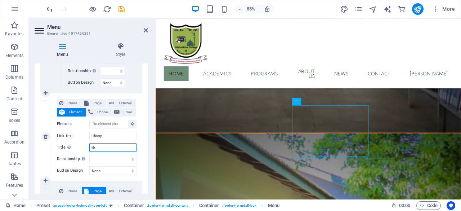
select select
type input "library"
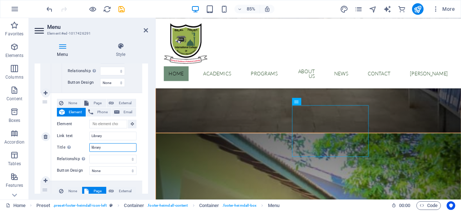
select select
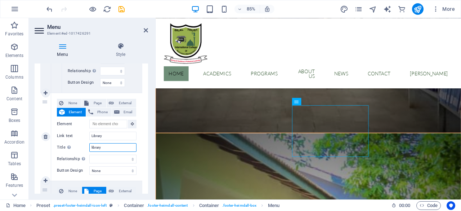
select select
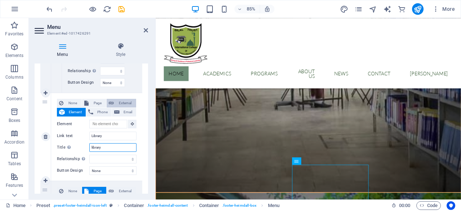
scroll to position [1212, 0]
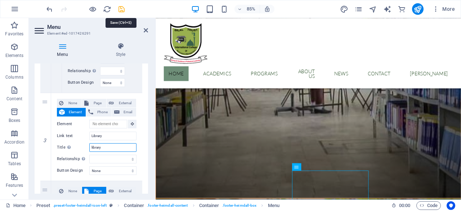
type input "library"
click at [119, 12] on icon "save" at bounding box center [121, 9] width 8 height 8
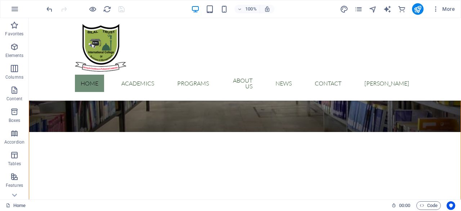
scroll to position [1357, 0]
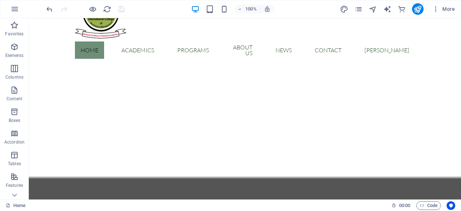
scroll to position [0, 0]
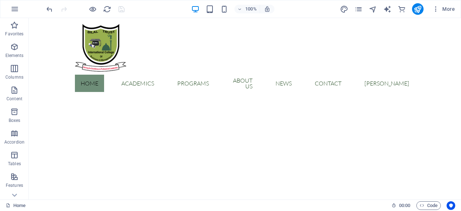
drag, startPoint x: 460, startPoint y: 135, endPoint x: 488, endPoint y: 32, distance: 106.7
click at [420, 13] on button "publish" at bounding box center [418, 9] width 12 height 12
